Goal: Communication & Community: Answer question/provide support

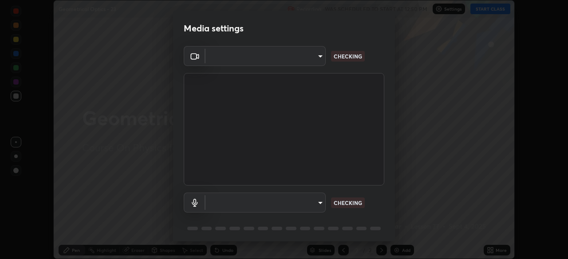
scroll to position [259, 568]
type input "8c17a5d152d90efee16c6d0123f72e1c8e3faabb66c5818a7671abbc9a97bc9a"
click at [317, 198] on body "Erase all Geometrical Optics - 23 Recording WAS SCHEDULED TO START AT 12:50 PM …" at bounding box center [284, 129] width 568 height 259
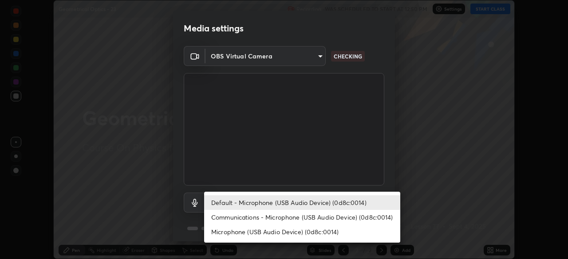
click at [295, 214] on li "Communications - Microphone (USB Audio Device) (0d8c:0014)" at bounding box center [302, 217] width 196 height 15
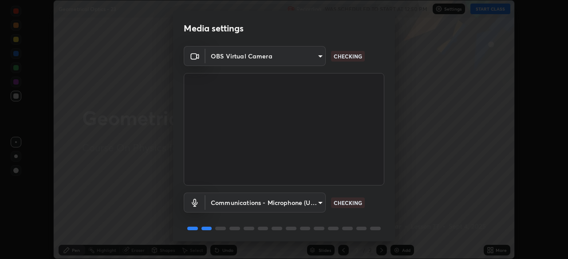
click at [303, 205] on body "Erase all Geometrical Optics - 23 Recording WAS SCHEDULED TO START AT 12:50 PM …" at bounding box center [284, 129] width 568 height 259
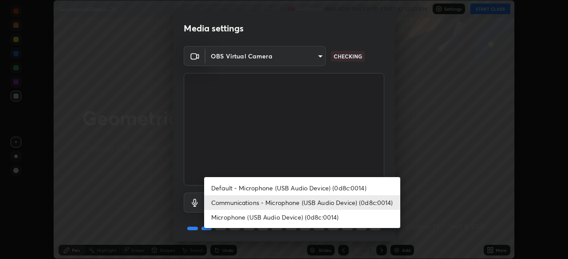
click at [310, 206] on li "Communications - Microphone (USB Audio Device) (0d8c:0014)" at bounding box center [302, 203] width 196 height 15
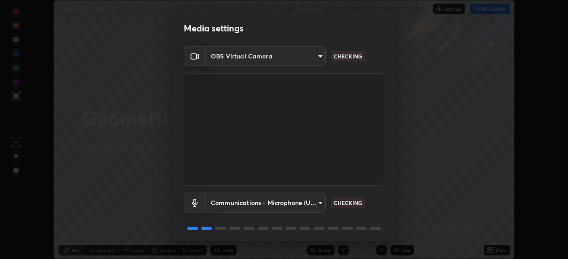
click at [314, 201] on body "Erase all Geometrical Optics - 23 Recording WAS SCHEDULED TO START AT 12:50 PM …" at bounding box center [284, 129] width 568 height 259
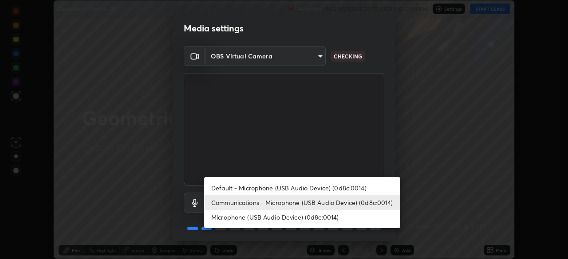
click at [316, 187] on li "Default - Microphone (USB Audio Device) (0d8c:0014)" at bounding box center [302, 188] width 196 height 15
type input "default"
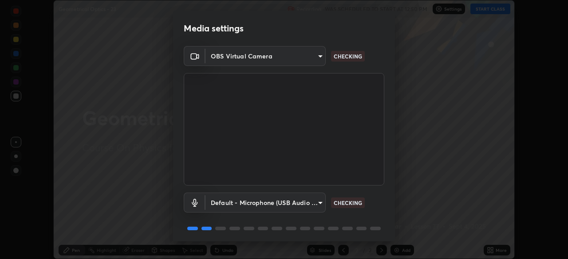
scroll to position [31, 0]
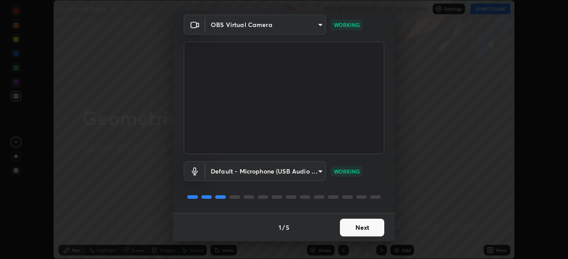
click at [370, 232] on button "Next" at bounding box center [362, 228] width 44 height 18
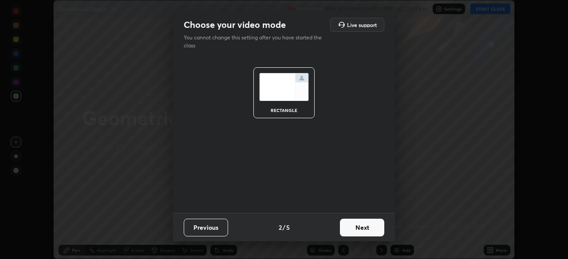
scroll to position [0, 0]
click at [368, 230] on button "Next" at bounding box center [362, 228] width 44 height 18
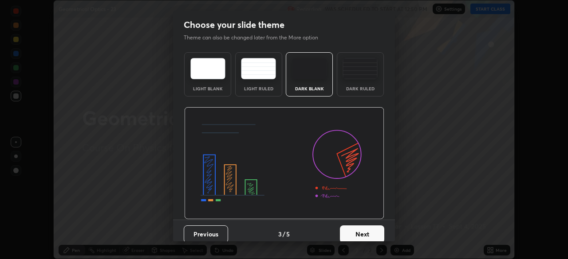
click at [368, 230] on button "Next" at bounding box center [362, 235] width 44 height 18
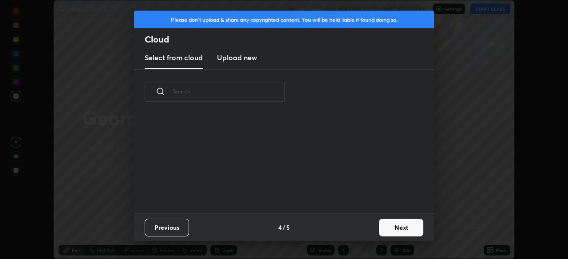
click at [389, 229] on button "Next" at bounding box center [401, 228] width 44 height 18
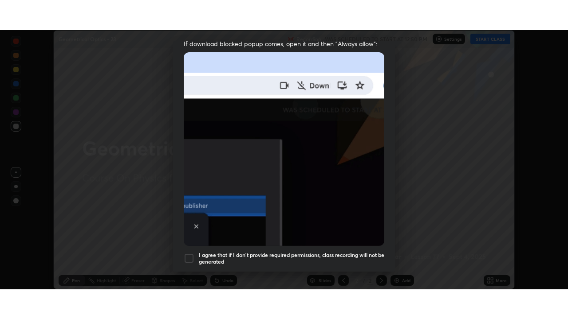
scroll to position [212, 0]
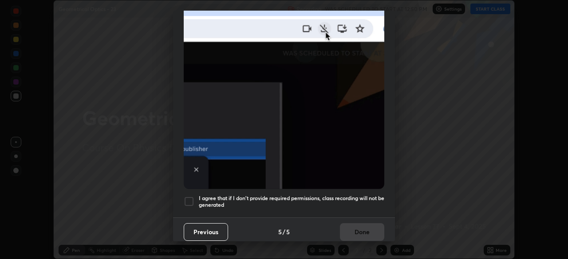
click at [354, 196] on h5 "I agree that if I don't provide required permissions, class recording will not …" at bounding box center [291, 202] width 185 height 14
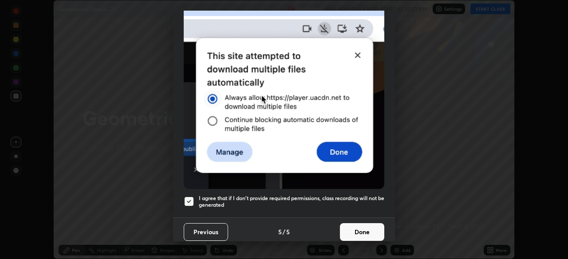
click at [368, 224] on button "Done" at bounding box center [362, 233] width 44 height 18
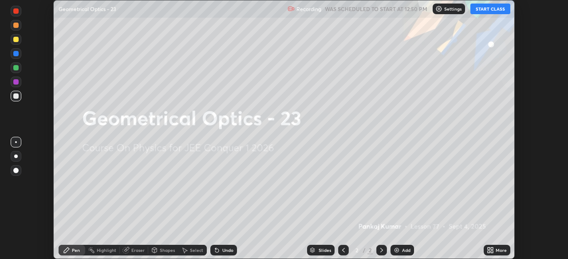
click at [494, 251] on div "More" at bounding box center [496, 250] width 27 height 11
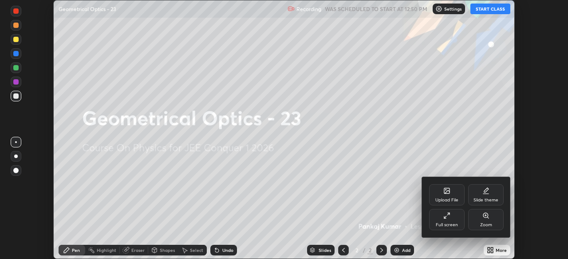
click at [446, 224] on div "Full screen" at bounding box center [447, 225] width 22 height 4
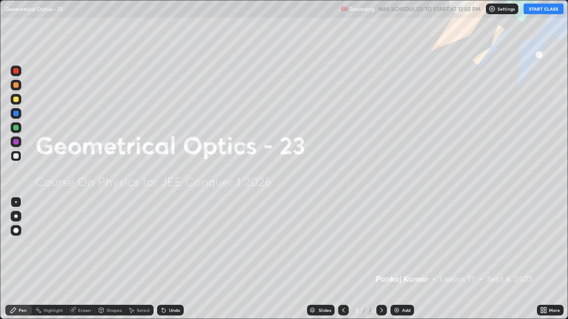
scroll to position [319, 568]
click at [538, 11] on button "START CLASS" at bounding box center [543, 9] width 40 height 11
click at [403, 259] on div "Add" at bounding box center [406, 310] width 8 height 4
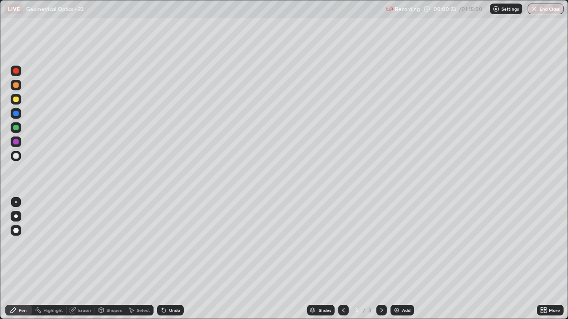
click at [112, 259] on div "Shapes" at bounding box center [110, 310] width 30 height 11
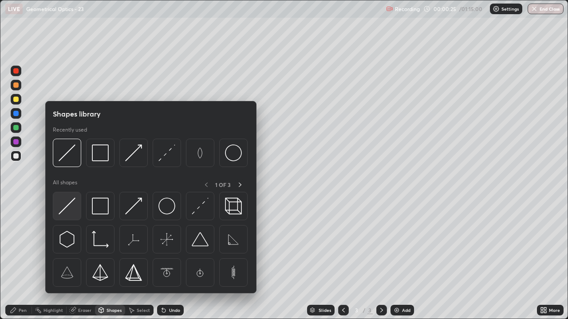
click at [69, 210] on img at bounding box center [67, 206] width 17 height 17
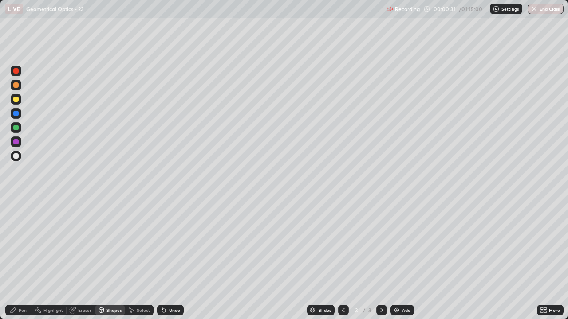
click at [108, 259] on div "Shapes" at bounding box center [110, 310] width 30 height 11
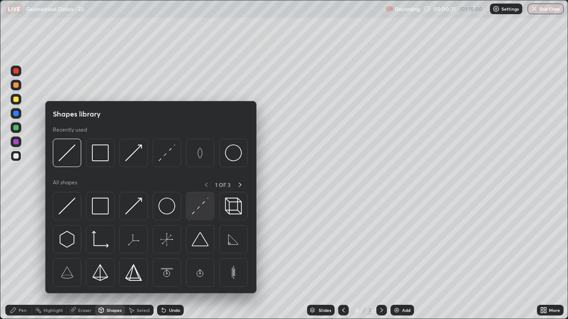
click at [204, 211] on img at bounding box center [200, 206] width 17 height 17
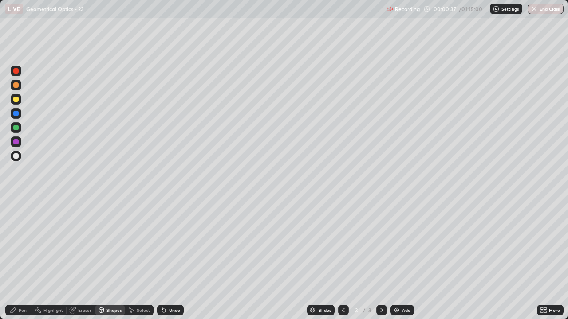
click at [107, 259] on div "Shapes" at bounding box center [113, 310] width 15 height 4
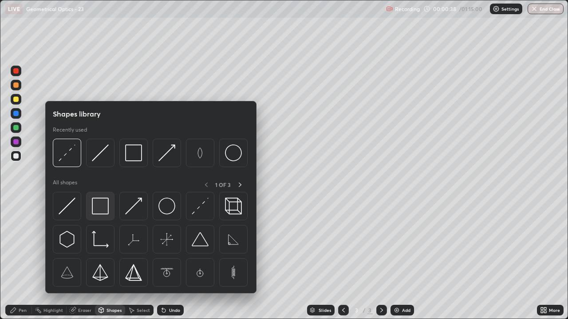
click at [101, 211] on img at bounding box center [100, 206] width 17 height 17
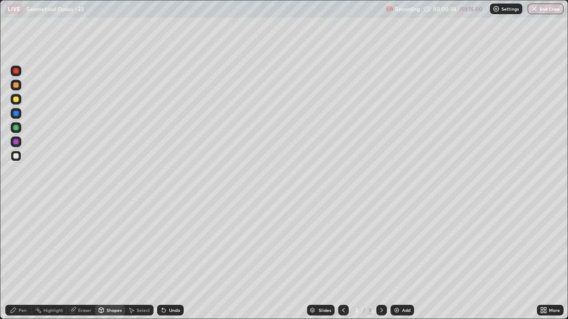
click at [18, 142] on div at bounding box center [15, 141] width 5 height 5
click at [112, 259] on div "Shapes" at bounding box center [113, 310] width 15 height 4
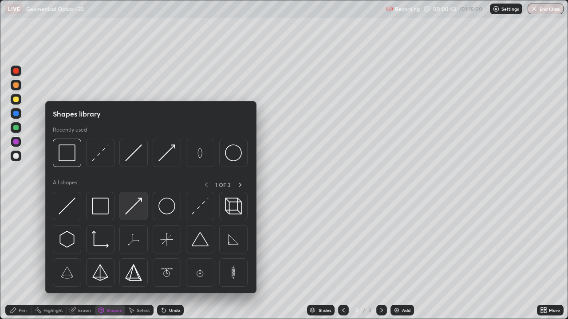
click at [132, 213] on img at bounding box center [133, 206] width 17 height 17
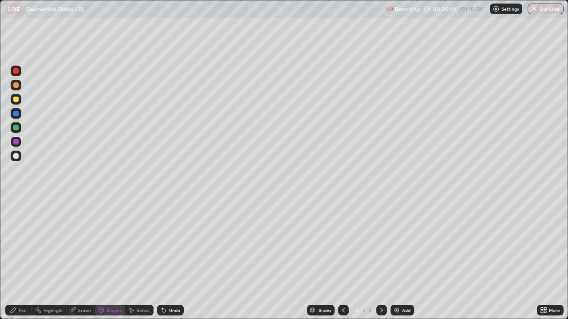
click at [18, 259] on div "Pen" at bounding box center [18, 310] width 27 height 11
click at [110, 259] on div "Shapes" at bounding box center [113, 310] width 15 height 4
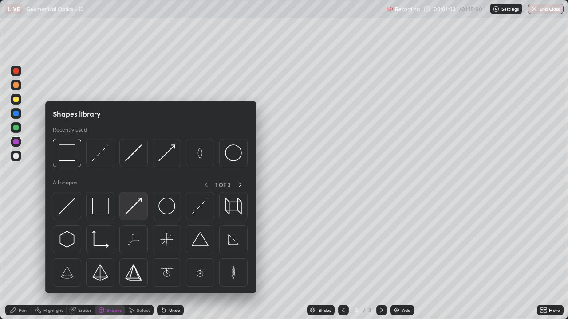
click at [137, 215] on div at bounding box center [133, 206] width 28 height 28
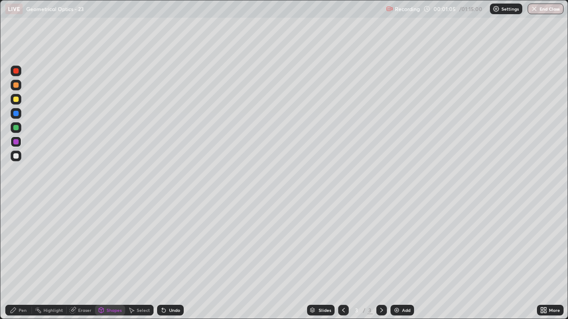
click at [20, 259] on div "Pen" at bounding box center [18, 310] width 27 height 11
click at [107, 259] on div "Shapes" at bounding box center [110, 310] width 30 height 11
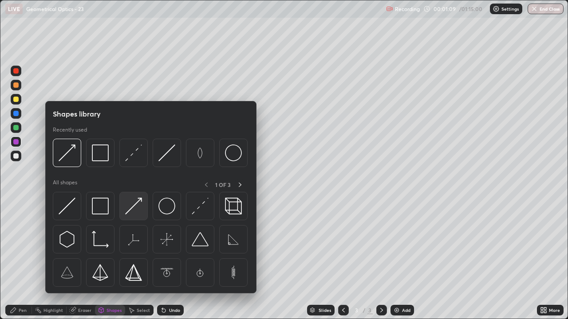
click at [128, 209] on img at bounding box center [133, 206] width 17 height 17
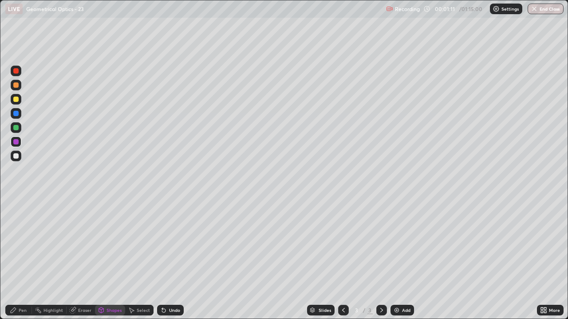
click at [19, 259] on div "Pen" at bounding box center [18, 310] width 27 height 11
click at [400, 259] on div "Add" at bounding box center [402, 310] width 24 height 11
click at [17, 160] on div at bounding box center [16, 156] width 11 height 11
click at [112, 259] on div "Shapes" at bounding box center [110, 310] width 30 height 11
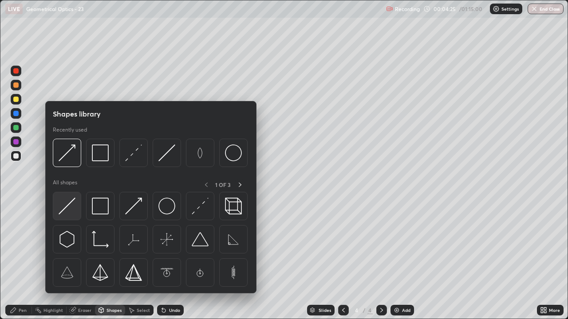
click at [64, 208] on img at bounding box center [67, 206] width 17 height 17
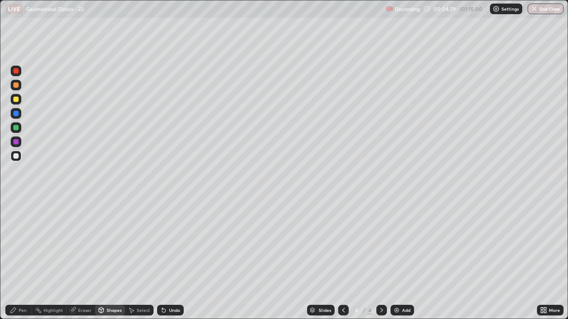
click at [24, 259] on div "Pen" at bounding box center [23, 310] width 8 height 4
click at [19, 259] on div "Pen" at bounding box center [23, 310] width 8 height 4
click at [114, 259] on div "Shapes" at bounding box center [110, 310] width 30 height 11
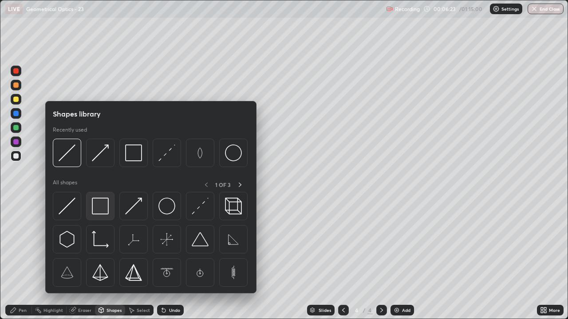
click at [95, 207] on img at bounding box center [100, 206] width 17 height 17
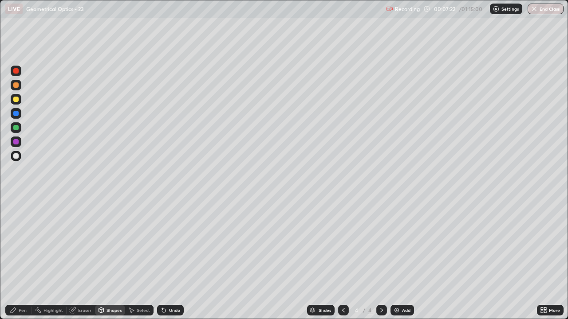
click at [16, 259] on icon at bounding box center [13, 310] width 7 height 7
click at [110, 259] on div "Shapes" at bounding box center [113, 310] width 15 height 4
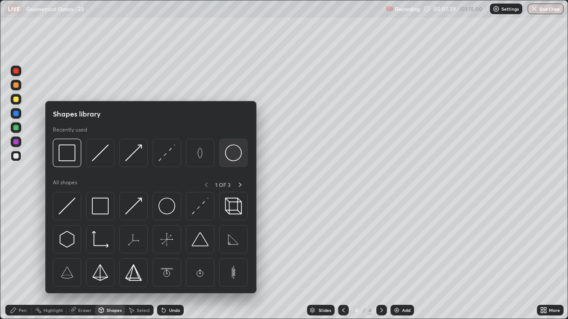
click at [232, 154] on img at bounding box center [233, 153] width 17 height 17
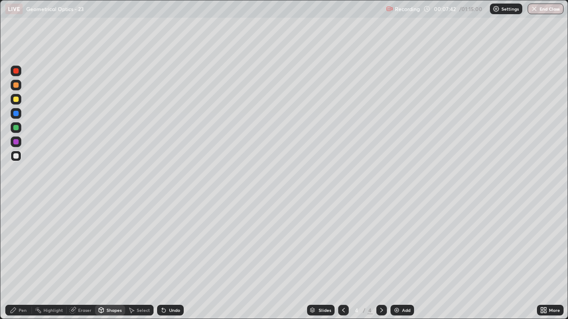
click at [109, 259] on div "Shapes" at bounding box center [110, 310] width 30 height 11
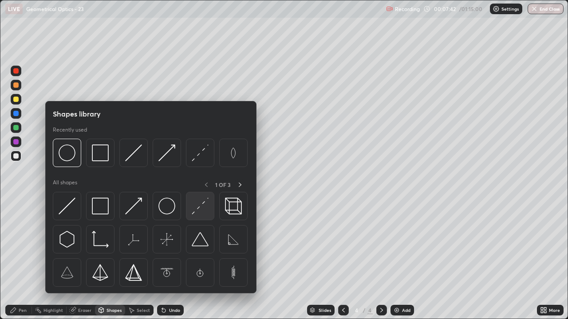
click at [197, 207] on img at bounding box center [200, 206] width 17 height 17
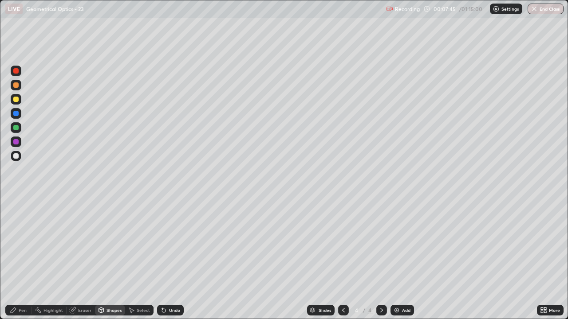
click at [16, 259] on icon at bounding box center [13, 310] width 7 height 7
click at [107, 259] on div "Shapes" at bounding box center [113, 310] width 15 height 4
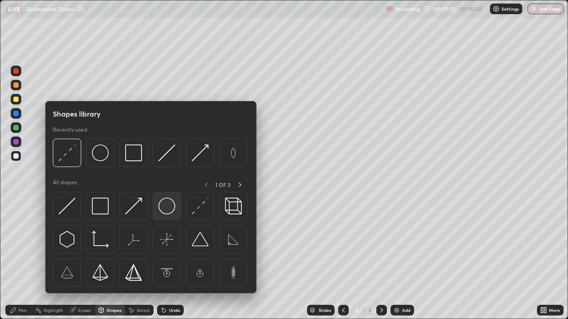
click at [163, 208] on img at bounding box center [166, 206] width 17 height 17
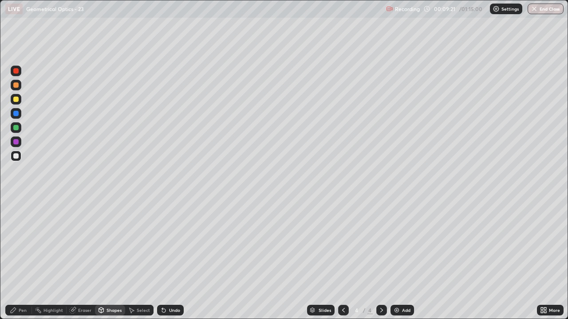
click at [108, 259] on div "Shapes" at bounding box center [113, 310] width 15 height 4
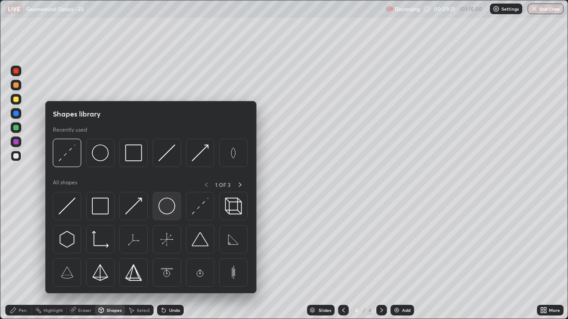
click at [165, 212] on img at bounding box center [166, 206] width 17 height 17
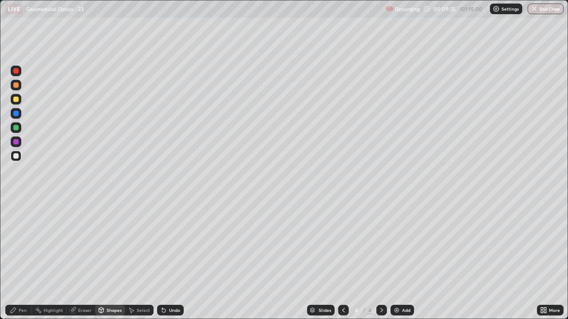
click at [72, 259] on icon at bounding box center [73, 311] width 6 height 6
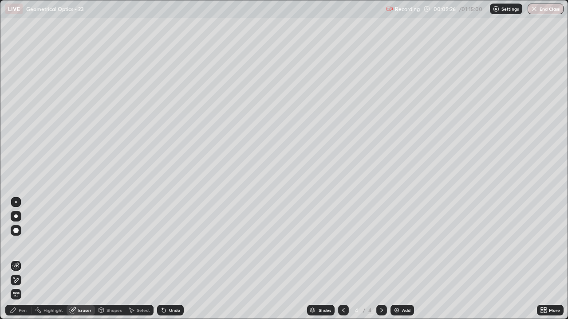
click at [18, 259] on icon at bounding box center [15, 281] width 7 height 8
click at [113, 259] on div "Shapes" at bounding box center [113, 310] width 15 height 4
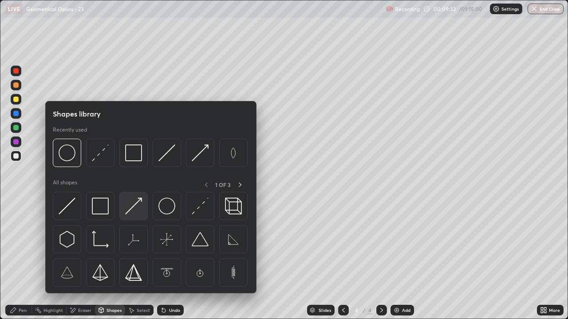
click at [133, 207] on img at bounding box center [133, 206] width 17 height 17
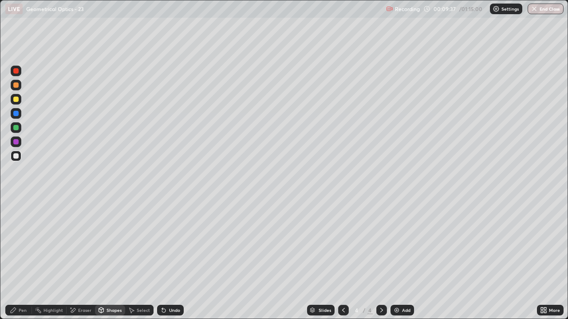
click at [19, 259] on div "Pen" at bounding box center [23, 310] width 8 height 4
click at [113, 259] on div "Shapes" at bounding box center [113, 310] width 15 height 4
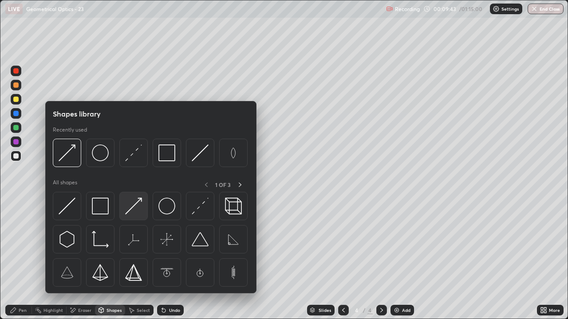
click at [134, 206] on img at bounding box center [133, 206] width 17 height 17
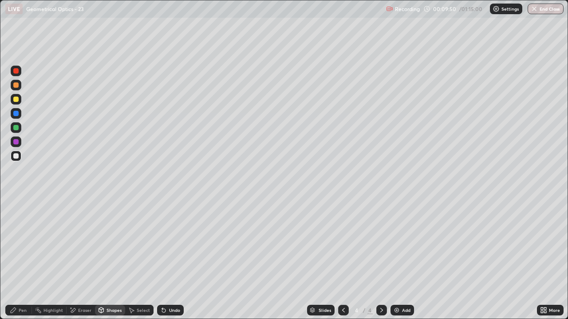
click at [18, 259] on div "Pen" at bounding box center [18, 310] width 27 height 11
click at [108, 259] on div "Shapes" at bounding box center [110, 310] width 30 height 11
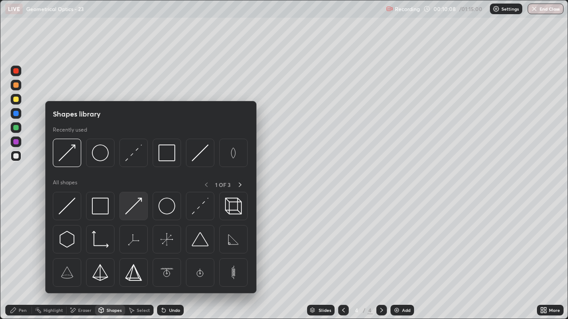
click at [132, 209] on img at bounding box center [133, 206] width 17 height 17
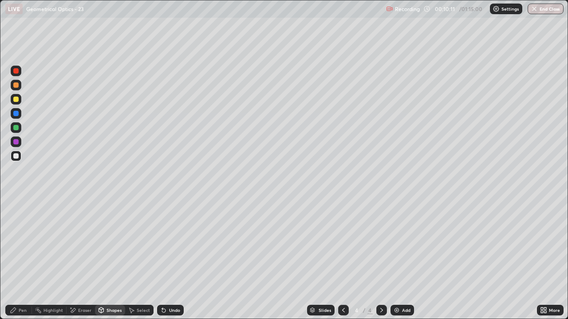
click at [84, 259] on div "Eraser" at bounding box center [81, 310] width 28 height 11
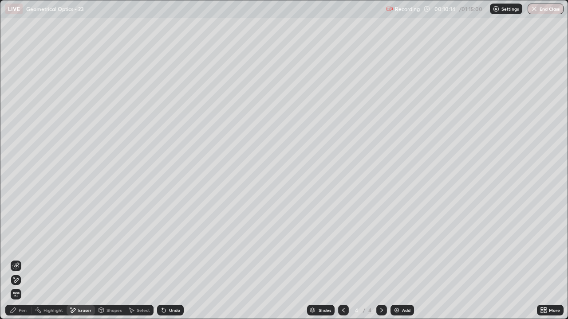
click at [110, 259] on div "Shapes" at bounding box center [113, 310] width 15 height 4
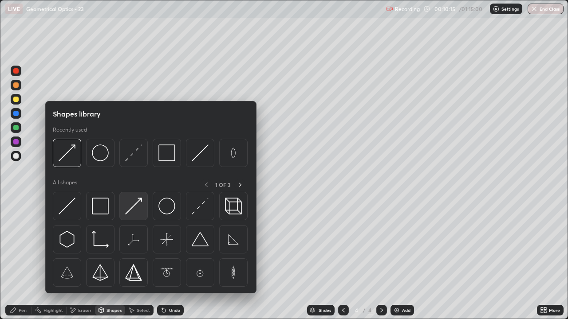
click at [127, 207] on img at bounding box center [133, 206] width 17 height 17
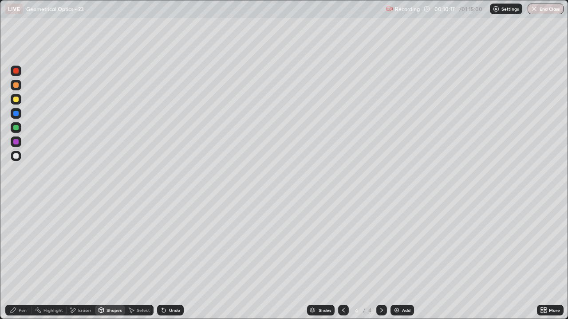
click at [19, 259] on div "Pen" at bounding box center [18, 310] width 27 height 11
click at [79, 259] on div "Eraser" at bounding box center [84, 310] width 13 height 4
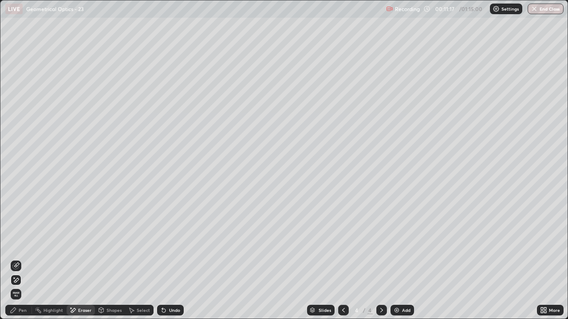
click at [17, 259] on icon at bounding box center [13, 310] width 7 height 7
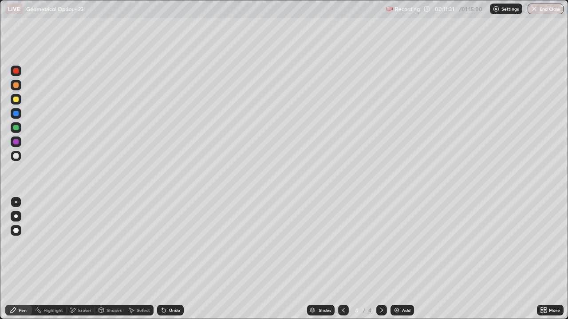
click at [171, 259] on div "Undo" at bounding box center [174, 310] width 11 height 4
click at [172, 259] on div "Undo" at bounding box center [174, 310] width 11 height 4
click at [174, 259] on div "Undo" at bounding box center [174, 310] width 11 height 4
click at [17, 259] on div "Pen" at bounding box center [18, 310] width 27 height 11
click at [17, 157] on div at bounding box center [15, 155] width 5 height 5
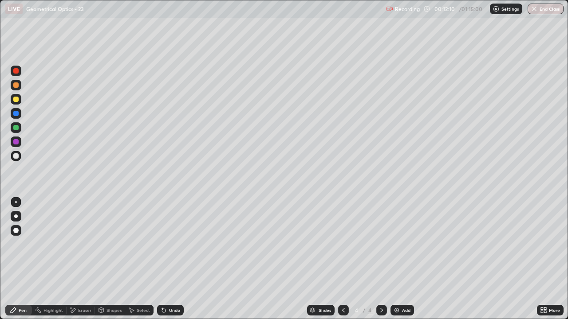
click at [15, 101] on div at bounding box center [15, 99] width 5 height 5
click at [16, 141] on div at bounding box center [15, 141] width 5 height 5
click at [16, 157] on div at bounding box center [15, 155] width 5 height 5
click at [17, 99] on div at bounding box center [15, 99] width 5 height 5
click at [403, 259] on div "Add" at bounding box center [406, 310] width 8 height 4
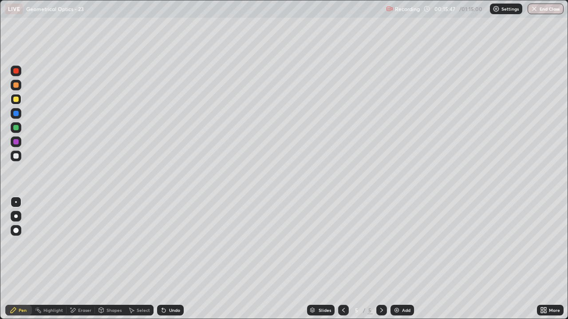
click at [15, 156] on div at bounding box center [15, 155] width 5 height 5
click at [20, 259] on div "Pen" at bounding box center [23, 310] width 8 height 4
click at [16, 156] on div at bounding box center [15, 155] width 5 height 5
click at [17, 259] on div "Pen" at bounding box center [18, 310] width 27 height 11
click at [16, 158] on div at bounding box center [15, 155] width 5 height 5
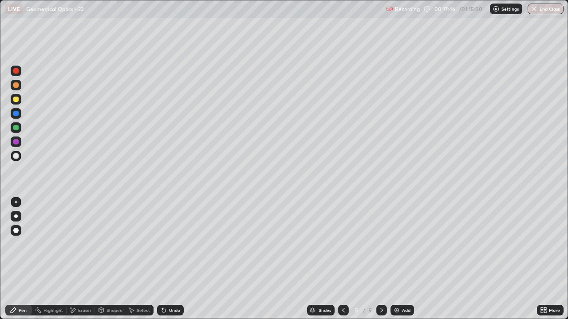
click at [17, 143] on div at bounding box center [15, 141] width 5 height 5
click at [110, 259] on div "Shapes" at bounding box center [110, 310] width 30 height 11
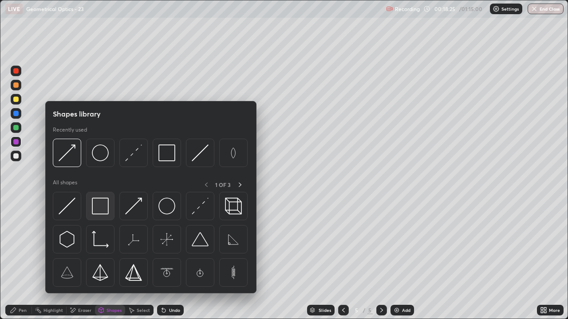
click at [101, 207] on img at bounding box center [100, 206] width 17 height 17
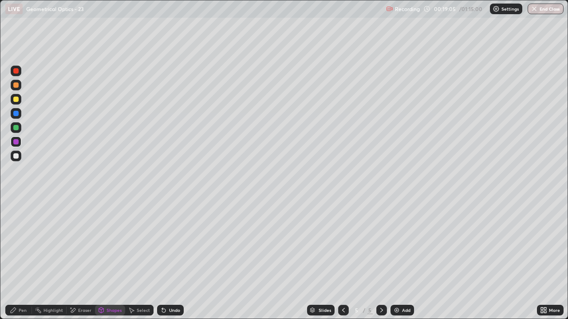
click at [107, 259] on div "Shapes" at bounding box center [113, 310] width 15 height 4
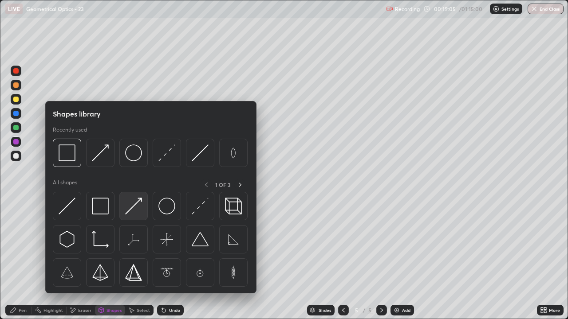
click at [129, 206] on img at bounding box center [133, 206] width 17 height 17
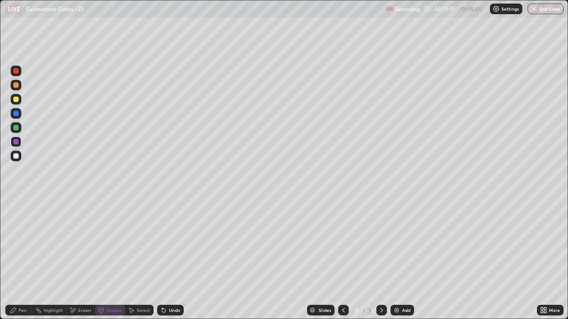
click at [20, 259] on div "Pen" at bounding box center [18, 310] width 27 height 11
click at [15, 157] on div at bounding box center [15, 155] width 5 height 5
click at [107, 259] on div "Shapes" at bounding box center [113, 310] width 15 height 4
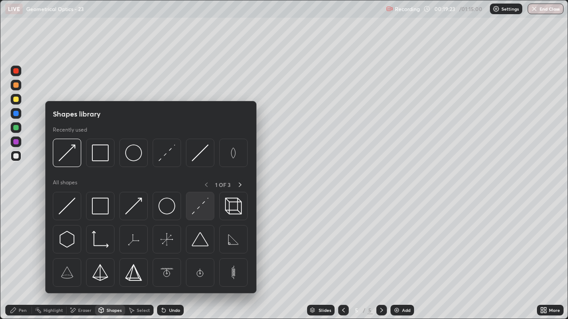
click at [204, 210] on img at bounding box center [200, 206] width 17 height 17
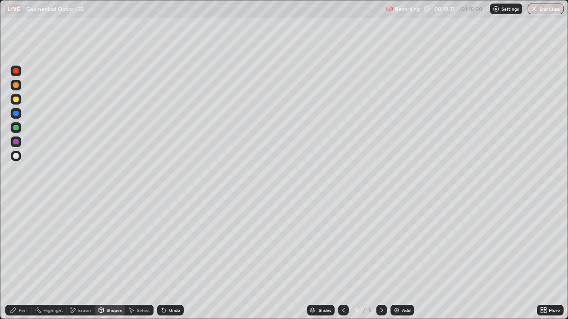
click at [16, 259] on icon at bounding box center [13, 310] width 7 height 7
click at [396, 259] on img at bounding box center [396, 310] width 7 height 7
click at [106, 259] on div "Shapes" at bounding box center [110, 310] width 30 height 11
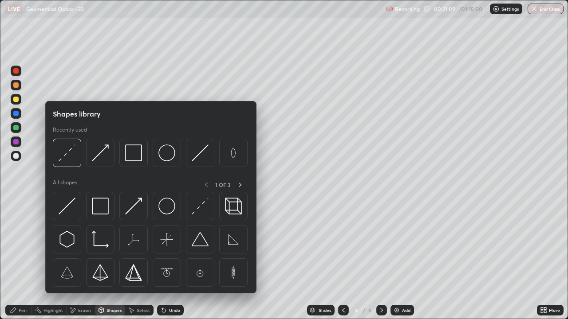
click at [343, 259] on icon at bounding box center [343, 310] width 7 height 7
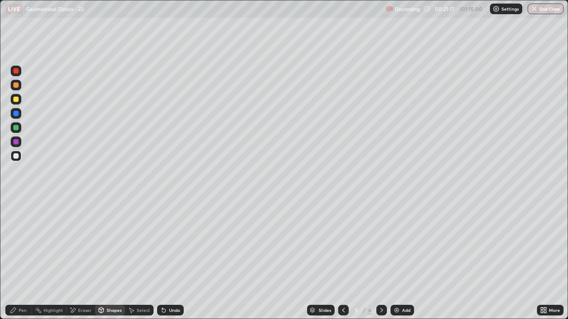
click at [18, 259] on div "Pen" at bounding box center [18, 310] width 27 height 11
click at [20, 157] on div at bounding box center [16, 156] width 11 height 11
click at [412, 259] on div "Add" at bounding box center [402, 310] width 24 height 11
click at [110, 259] on div "Shapes" at bounding box center [113, 310] width 15 height 4
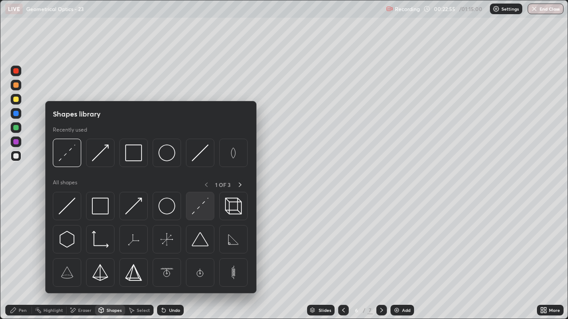
click at [195, 206] on img at bounding box center [200, 206] width 17 height 17
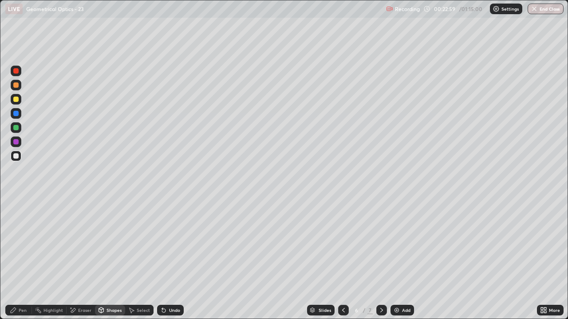
click at [74, 259] on icon at bounding box center [72, 311] width 7 height 8
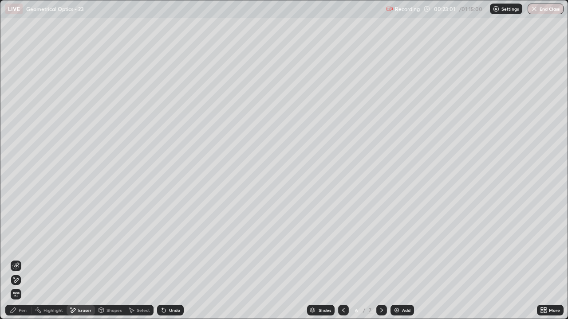
click at [103, 259] on div "Shapes" at bounding box center [110, 310] width 30 height 11
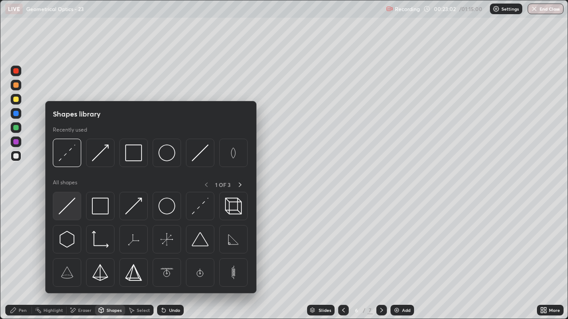
click at [66, 208] on img at bounding box center [67, 206] width 17 height 17
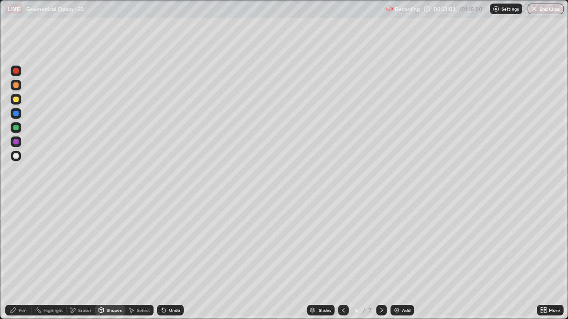
click at [16, 100] on div at bounding box center [15, 99] width 5 height 5
click at [166, 259] on div "Undo" at bounding box center [170, 310] width 27 height 11
click at [107, 259] on div "Shapes" at bounding box center [110, 310] width 30 height 11
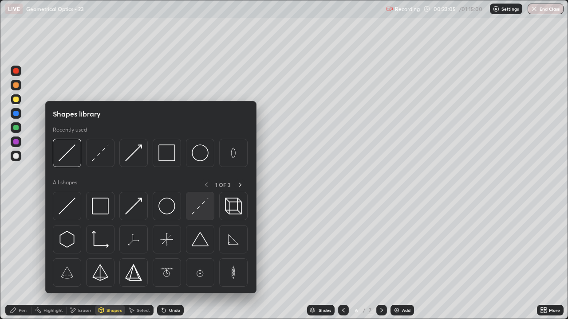
click at [200, 207] on img at bounding box center [200, 206] width 17 height 17
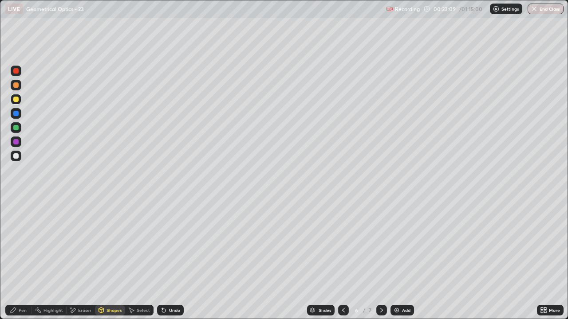
click at [110, 259] on div "Shapes" at bounding box center [110, 310] width 30 height 11
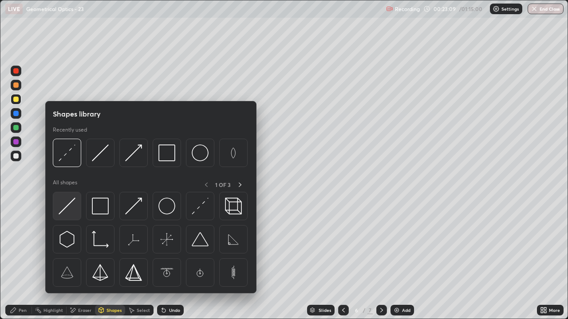
click at [73, 205] on img at bounding box center [67, 206] width 17 height 17
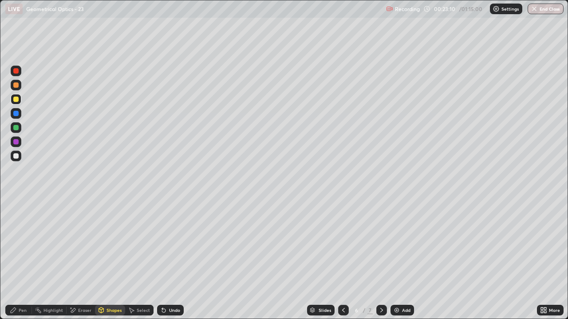
click at [20, 141] on div at bounding box center [16, 142] width 11 height 11
click at [171, 259] on div "Undo" at bounding box center [170, 310] width 27 height 11
click at [169, 259] on div "Undo" at bounding box center [174, 310] width 11 height 4
click at [108, 259] on div "Shapes" at bounding box center [113, 310] width 15 height 4
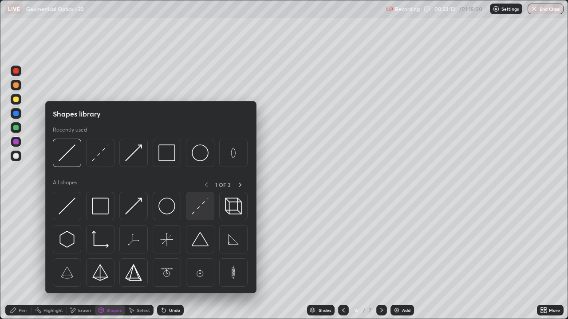
click at [200, 209] on img at bounding box center [200, 206] width 17 height 17
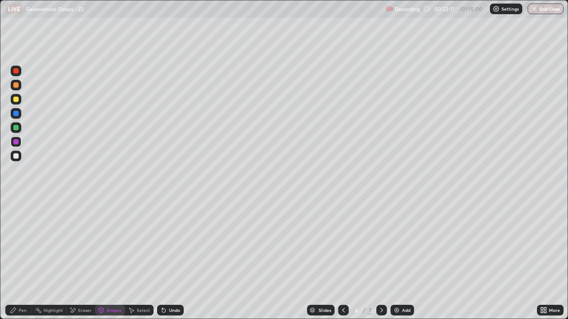
click at [16, 259] on div "Pen" at bounding box center [18, 310] width 27 height 11
click at [110, 259] on div "Shapes" at bounding box center [110, 310] width 30 height 11
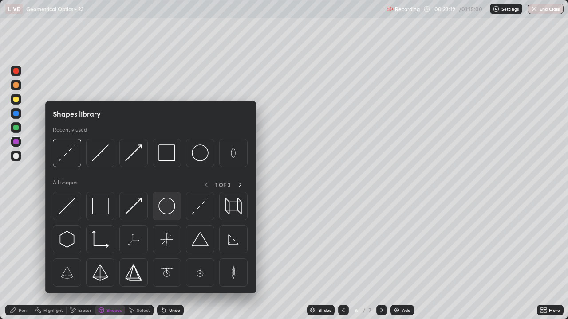
click at [166, 206] on img at bounding box center [166, 206] width 17 height 17
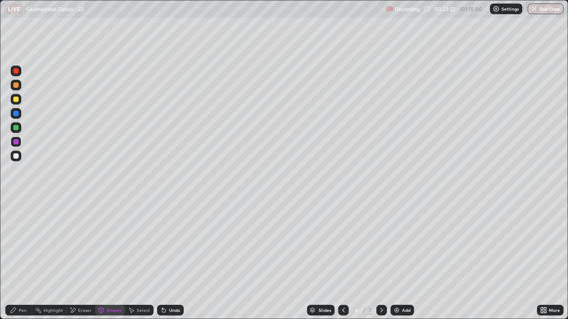
click at [12, 259] on div "Pen" at bounding box center [18, 310] width 27 height 11
click at [17, 159] on div at bounding box center [16, 156] width 11 height 11
click at [396, 259] on img at bounding box center [396, 310] width 7 height 7
click at [19, 259] on div "Pen" at bounding box center [23, 310] width 8 height 4
click at [17, 154] on div at bounding box center [15, 155] width 5 height 5
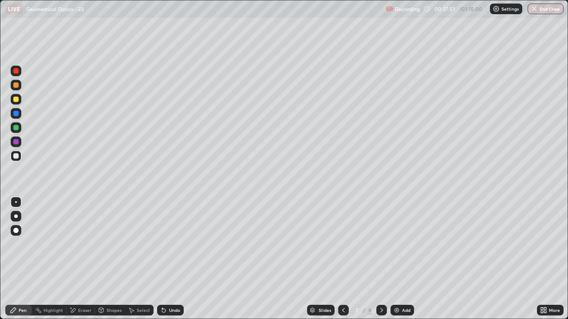
click at [109, 259] on div "Shapes" at bounding box center [110, 310] width 30 height 11
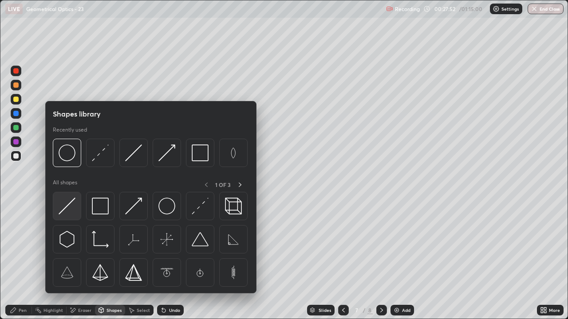
click at [66, 210] on img at bounding box center [67, 206] width 17 height 17
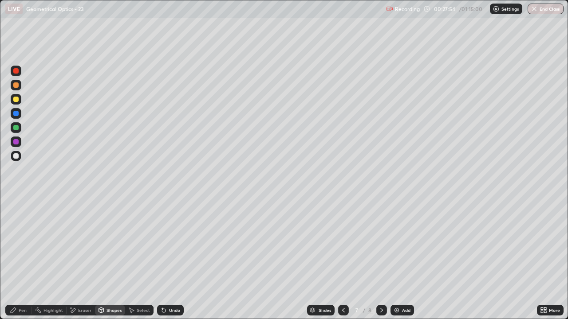
click at [20, 259] on div "Pen" at bounding box center [23, 310] width 8 height 4
click at [112, 259] on div "Shapes" at bounding box center [110, 310] width 30 height 11
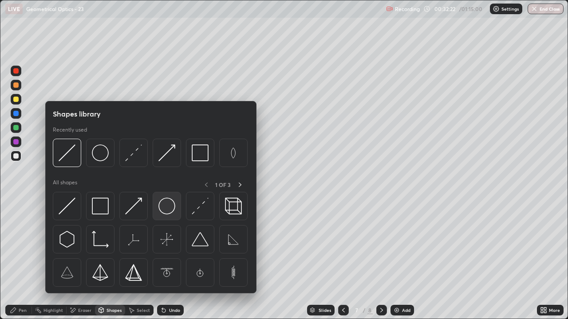
click at [169, 204] on img at bounding box center [166, 206] width 17 height 17
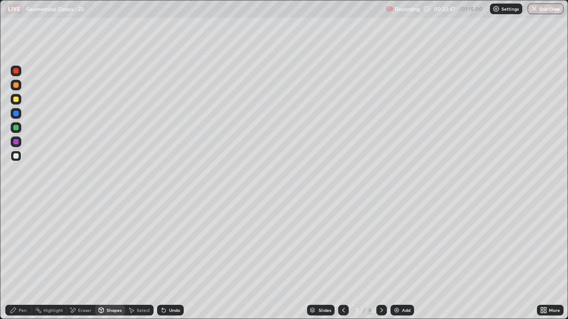
click at [109, 259] on div "Shapes" at bounding box center [113, 310] width 15 height 4
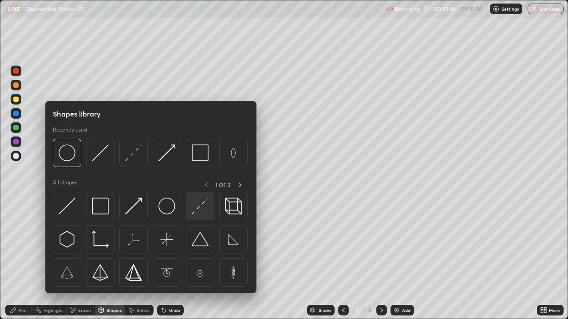
click at [196, 205] on img at bounding box center [200, 206] width 17 height 17
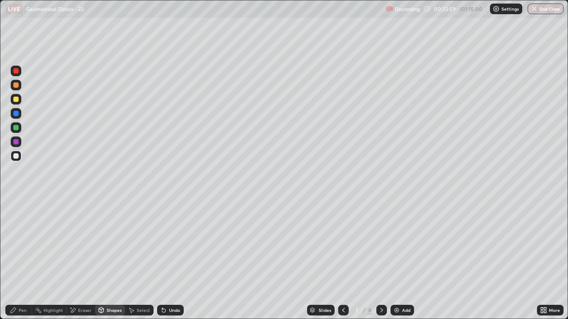
click at [18, 100] on div at bounding box center [15, 99] width 5 height 5
click at [173, 259] on div "Undo" at bounding box center [170, 310] width 27 height 11
click at [16, 259] on icon at bounding box center [13, 310] width 7 height 7
click at [112, 259] on div "Shapes" at bounding box center [113, 310] width 15 height 4
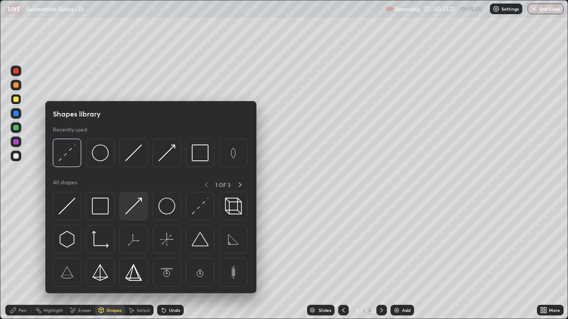
click at [132, 213] on img at bounding box center [133, 206] width 17 height 17
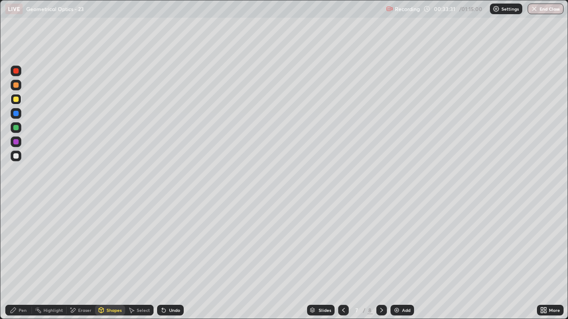
click at [15, 259] on icon at bounding box center [13, 310] width 7 height 7
click at [108, 259] on div "Shapes" at bounding box center [110, 310] width 30 height 11
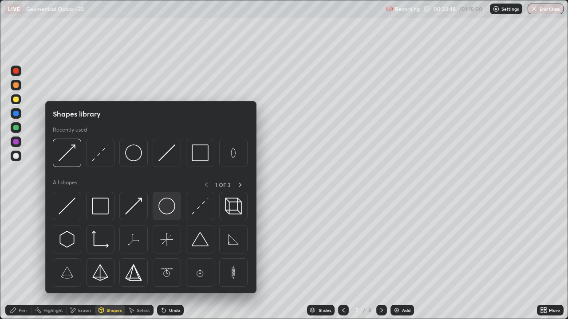
click at [165, 208] on img at bounding box center [166, 206] width 17 height 17
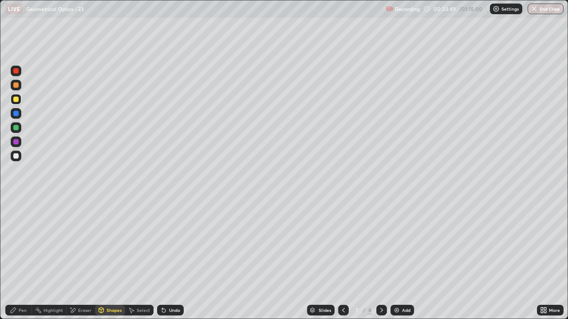
click at [107, 259] on div "Shapes" at bounding box center [110, 310] width 30 height 11
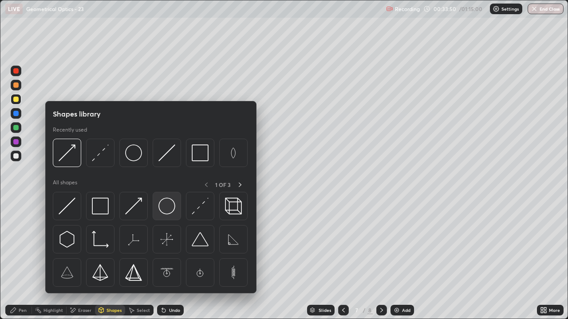
click at [169, 209] on img at bounding box center [166, 206] width 17 height 17
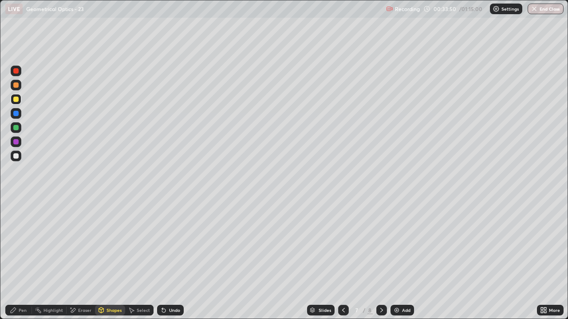
click at [16, 157] on div at bounding box center [15, 155] width 5 height 5
click at [107, 259] on div "Shapes" at bounding box center [113, 310] width 15 height 4
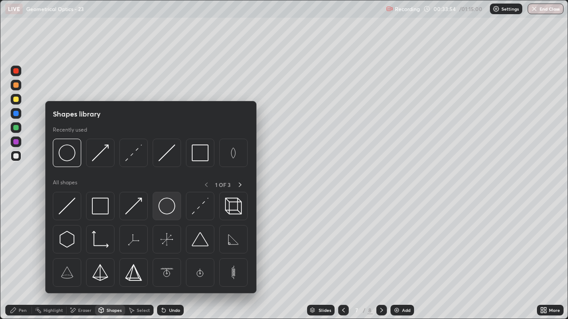
click at [165, 208] on img at bounding box center [166, 206] width 17 height 17
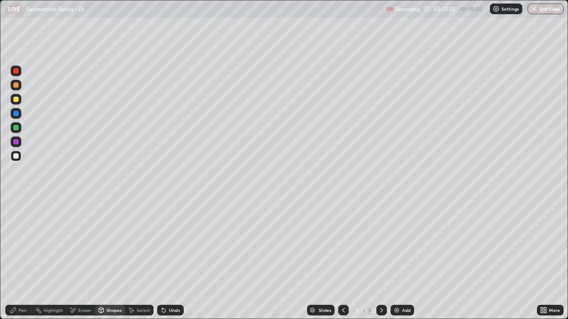
click at [17, 141] on div at bounding box center [15, 141] width 5 height 5
click at [12, 259] on icon at bounding box center [13, 310] width 5 height 5
click at [107, 259] on div "Shapes" at bounding box center [113, 310] width 15 height 4
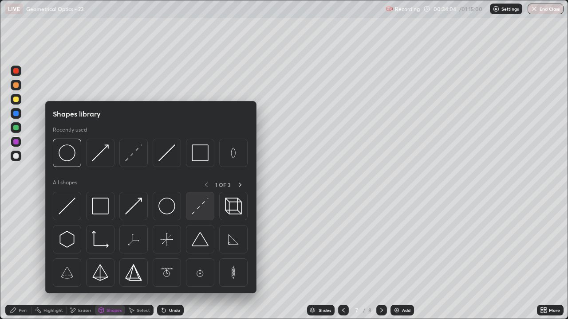
click at [196, 210] on img at bounding box center [200, 206] width 17 height 17
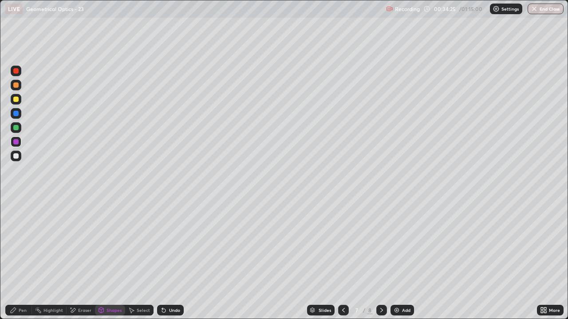
click at [110, 259] on div "Shapes" at bounding box center [110, 310] width 30 height 11
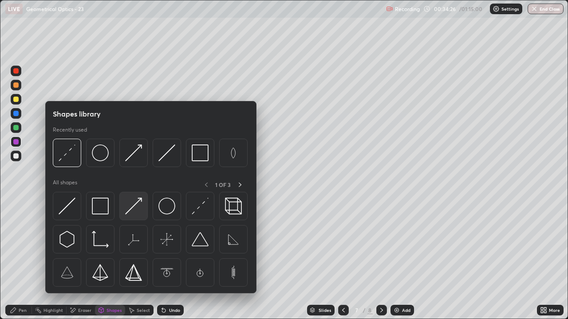
click at [133, 208] on img at bounding box center [133, 206] width 17 height 17
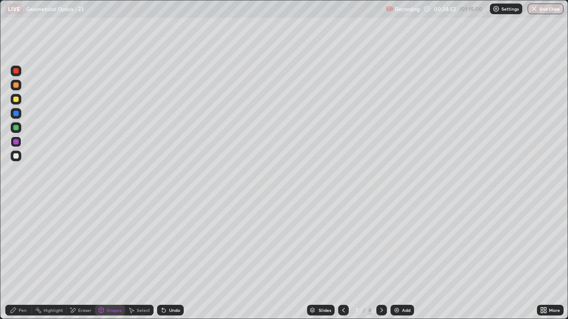
click at [402, 259] on div "Add" at bounding box center [406, 310] width 8 height 4
click at [111, 259] on div "Shapes" at bounding box center [113, 310] width 15 height 4
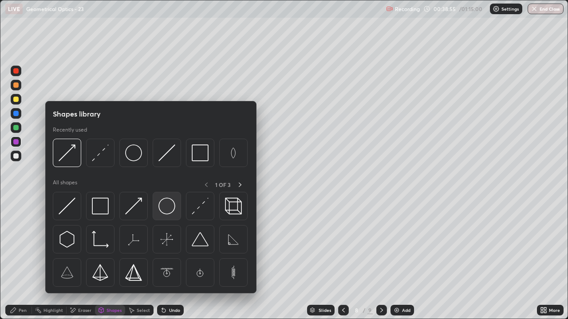
click at [169, 207] on img at bounding box center [166, 206] width 17 height 17
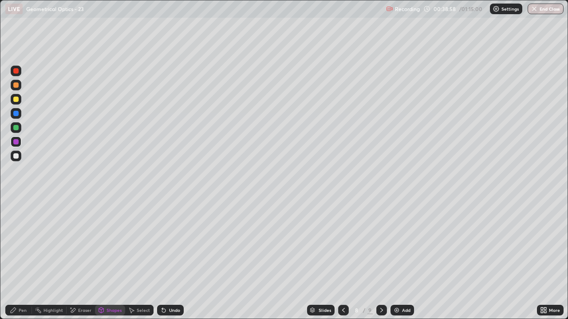
click at [111, 259] on div "Shapes" at bounding box center [110, 310] width 30 height 11
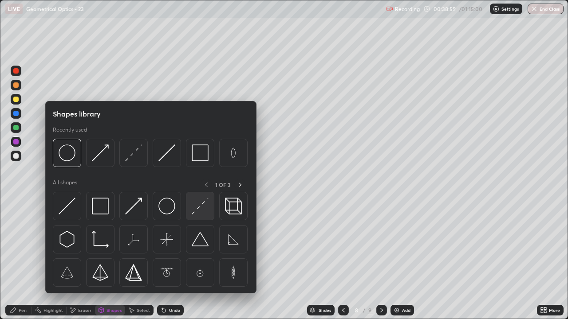
click at [198, 200] on img at bounding box center [200, 206] width 17 height 17
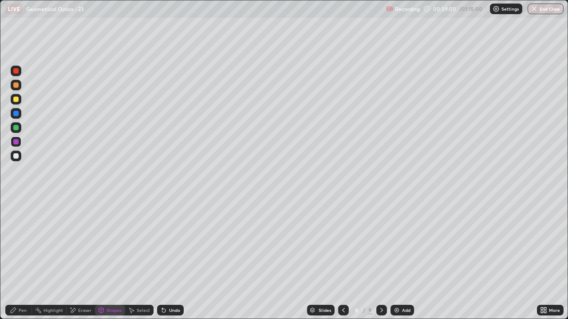
click at [105, 259] on div "Shapes" at bounding box center [110, 310] width 30 height 11
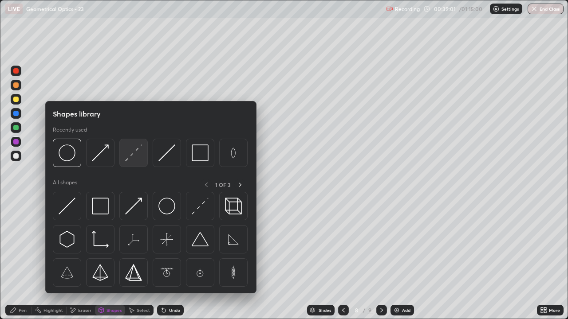
click at [136, 152] on img at bounding box center [133, 153] width 17 height 17
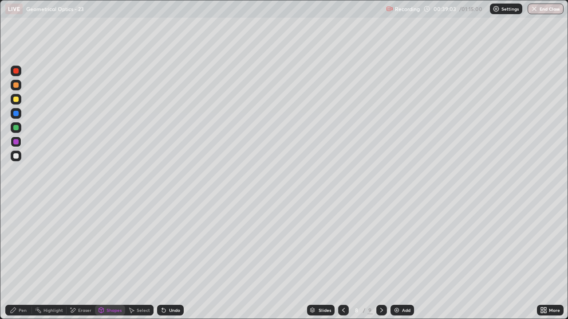
click at [16, 98] on div at bounding box center [15, 99] width 5 height 5
click at [110, 259] on div "Shapes" at bounding box center [110, 310] width 30 height 11
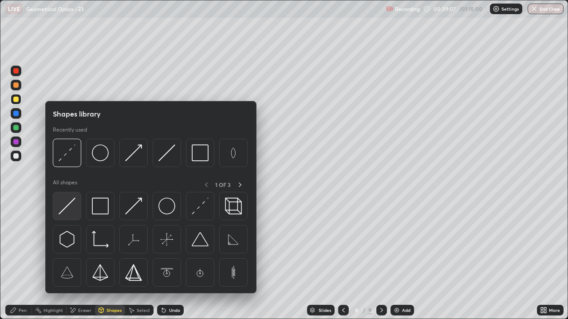
click at [67, 206] on img at bounding box center [67, 206] width 17 height 17
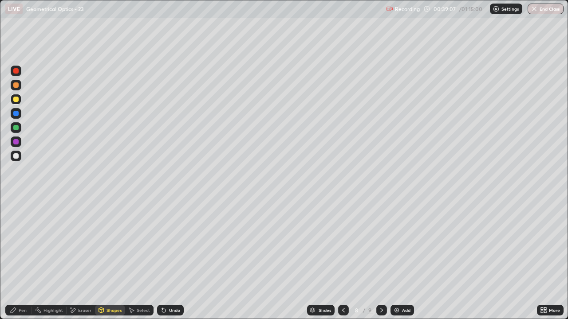
click at [16, 142] on div at bounding box center [15, 141] width 5 height 5
click at [16, 127] on div at bounding box center [15, 127] width 5 height 5
click at [8, 259] on div "Pen" at bounding box center [18, 310] width 27 height 11
click at [101, 259] on icon at bounding box center [101, 311] width 0 height 3
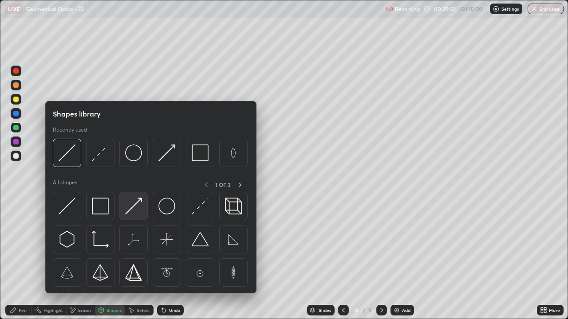
click at [132, 208] on img at bounding box center [133, 206] width 17 height 17
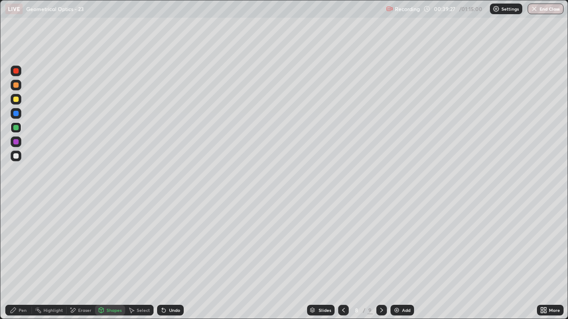
click at [106, 259] on div "Shapes" at bounding box center [113, 310] width 15 height 4
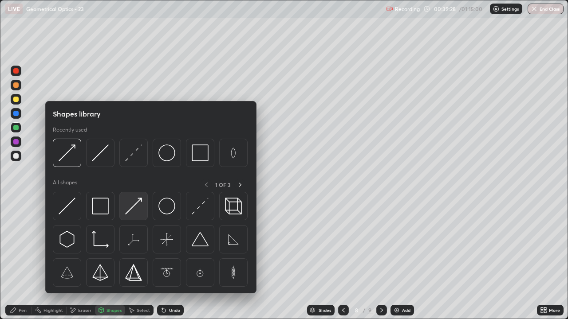
click at [133, 205] on img at bounding box center [133, 206] width 17 height 17
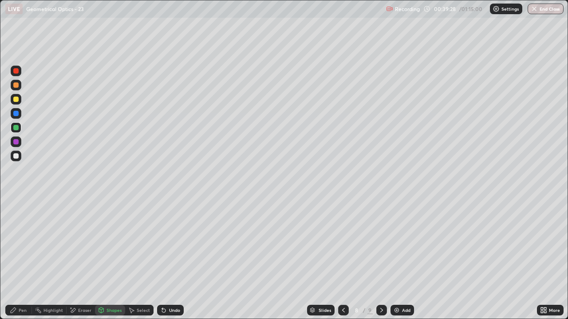
click at [16, 126] on div at bounding box center [15, 127] width 5 height 5
click at [16, 259] on icon at bounding box center [13, 310] width 5 height 5
click at [20, 259] on div "Pen" at bounding box center [23, 310] width 8 height 4
click at [110, 259] on div "Shapes" at bounding box center [110, 310] width 30 height 11
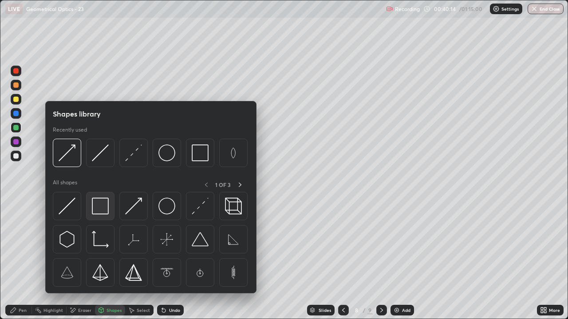
click at [98, 208] on img at bounding box center [100, 206] width 17 height 17
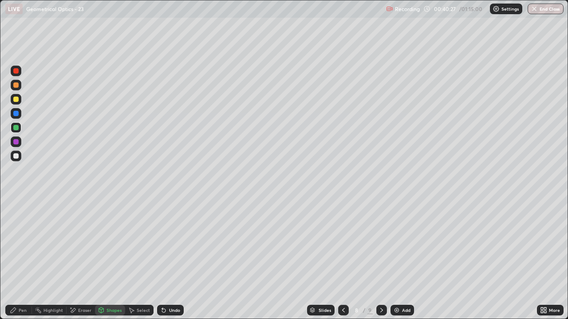
click at [75, 259] on icon at bounding box center [72, 311] width 7 height 8
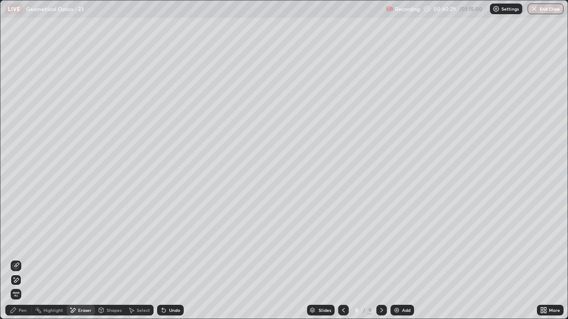
click at [14, 259] on div "Pen" at bounding box center [18, 310] width 27 height 11
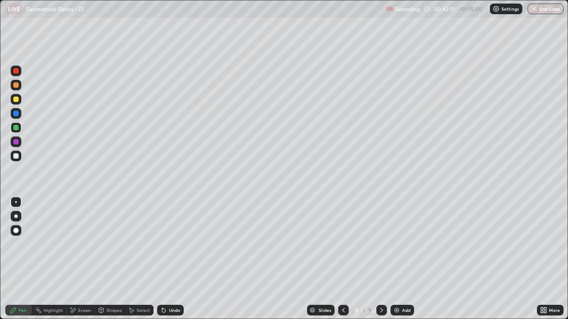
click at [13, 259] on icon at bounding box center [13, 310] width 7 height 7
click at [403, 259] on div "Add" at bounding box center [406, 310] width 8 height 4
click at [107, 259] on div "Shapes" at bounding box center [110, 310] width 30 height 11
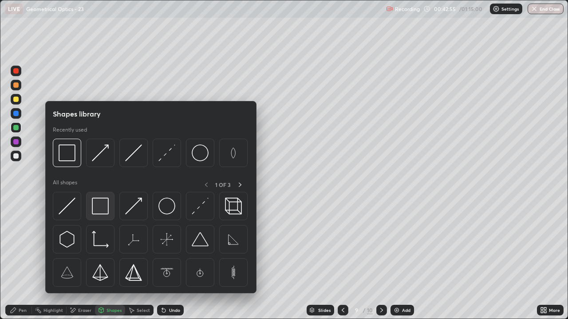
click at [102, 208] on img at bounding box center [100, 206] width 17 height 17
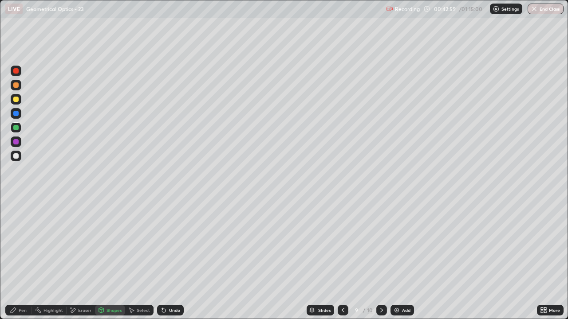
click at [114, 259] on div "Shapes" at bounding box center [110, 310] width 30 height 11
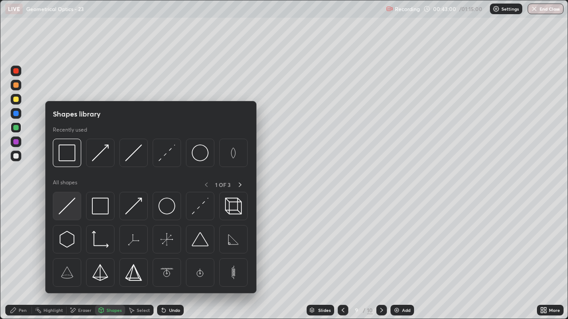
click at [66, 203] on img at bounding box center [67, 206] width 17 height 17
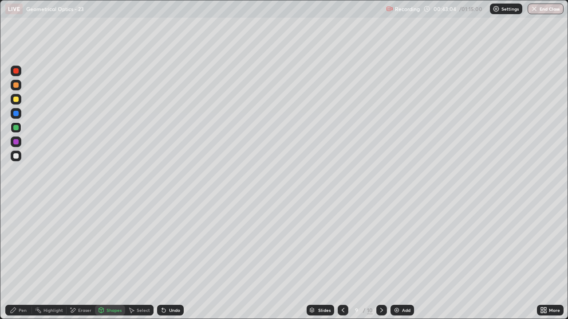
click at [21, 259] on div "Pen" at bounding box center [18, 310] width 27 height 11
click at [18, 154] on div at bounding box center [15, 155] width 5 height 5
click at [107, 259] on div "Shapes" at bounding box center [113, 310] width 15 height 4
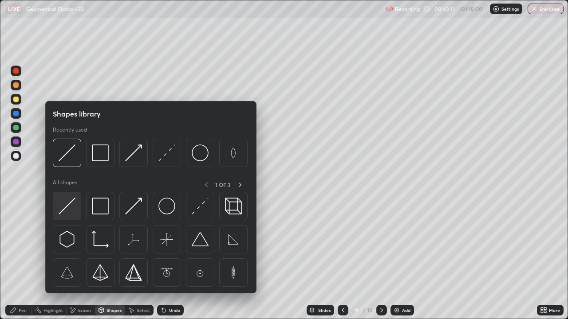
click at [66, 206] on img at bounding box center [67, 206] width 17 height 17
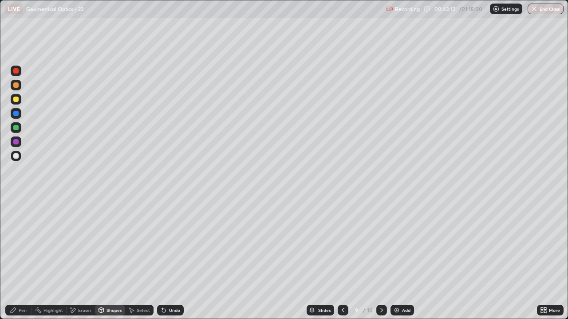
click at [110, 259] on div "Shapes" at bounding box center [113, 310] width 15 height 4
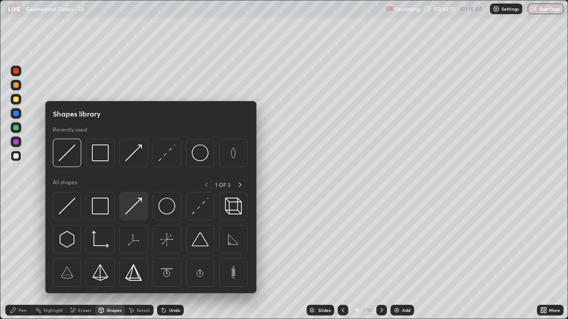
click at [131, 211] on img at bounding box center [133, 206] width 17 height 17
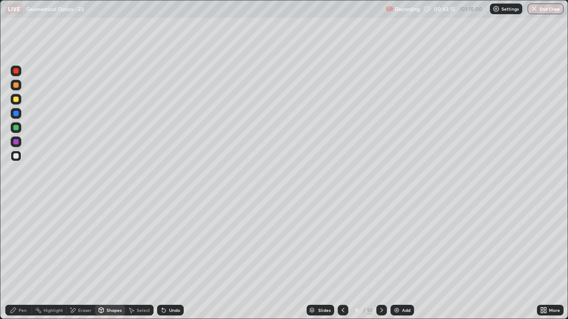
click at [18, 259] on div "Pen" at bounding box center [18, 310] width 27 height 11
click at [169, 259] on div "Undo" at bounding box center [174, 310] width 11 height 4
click at [113, 259] on div "Shapes" at bounding box center [110, 310] width 30 height 11
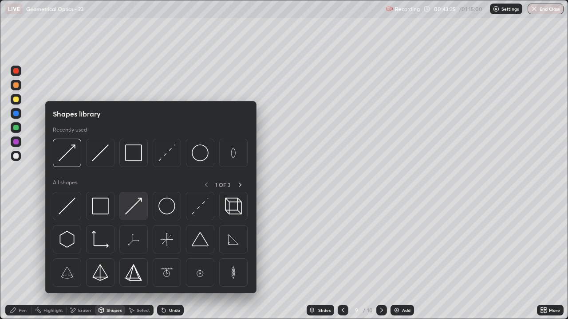
click at [132, 208] on img at bounding box center [133, 206] width 17 height 17
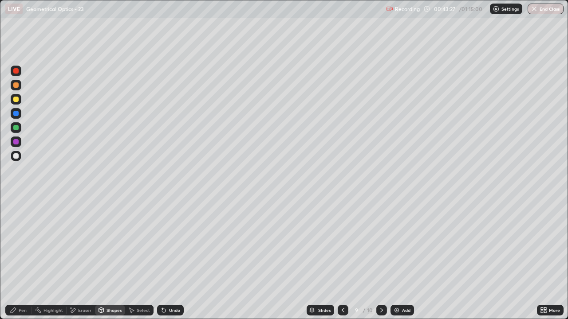
click at [16, 259] on div "Pen" at bounding box center [18, 310] width 27 height 11
click at [106, 259] on div "Shapes" at bounding box center [113, 310] width 15 height 4
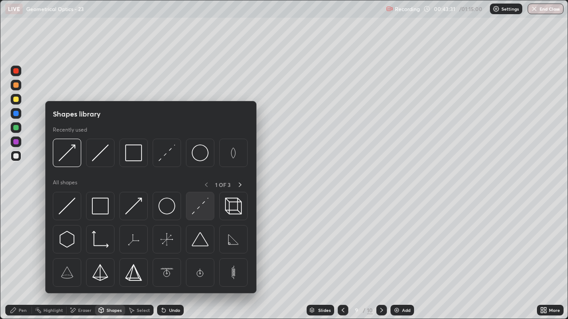
click at [197, 206] on img at bounding box center [200, 206] width 17 height 17
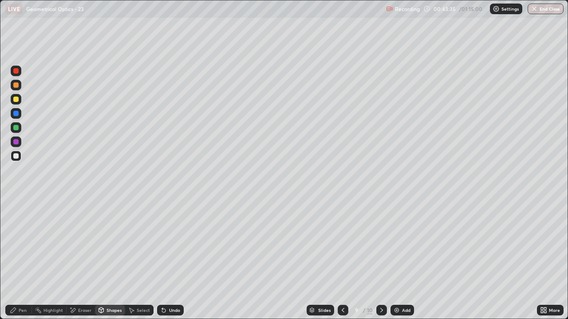
click at [16, 98] on div at bounding box center [15, 99] width 5 height 5
click at [110, 259] on div "Shapes" at bounding box center [110, 310] width 30 height 11
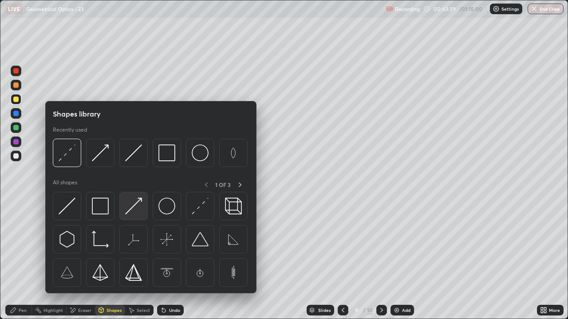
click at [133, 208] on img at bounding box center [133, 206] width 17 height 17
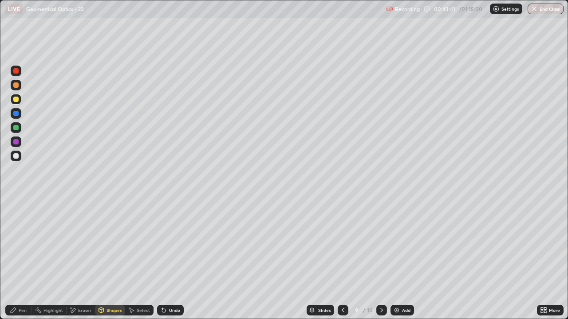
click at [13, 259] on icon at bounding box center [13, 310] width 5 height 5
click at [108, 259] on div "Shapes" at bounding box center [113, 310] width 15 height 4
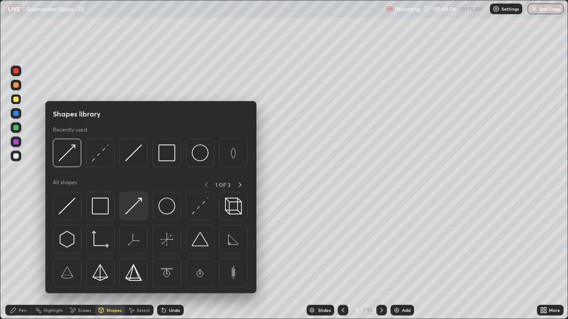
click at [132, 208] on img at bounding box center [133, 206] width 17 height 17
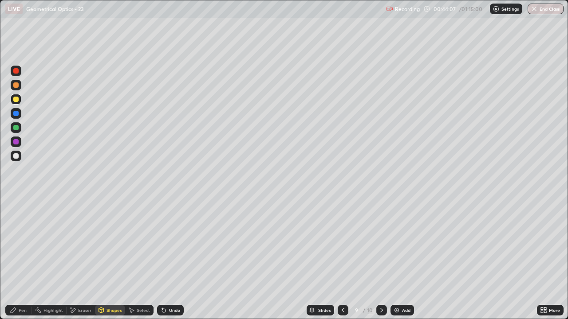
click at [16, 126] on div at bounding box center [15, 127] width 5 height 5
click at [13, 259] on div "Pen" at bounding box center [18, 310] width 27 height 11
click at [16, 159] on div at bounding box center [16, 156] width 11 height 11
click at [173, 259] on div "Undo" at bounding box center [174, 310] width 11 height 4
click at [171, 259] on div "Undo" at bounding box center [174, 310] width 11 height 4
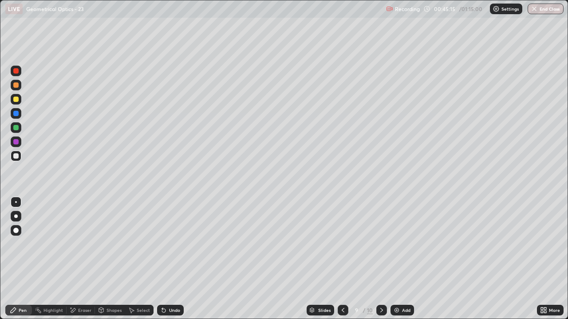
click at [12, 258] on div at bounding box center [16, 248] width 14 height 106
click at [112, 259] on div "Shapes" at bounding box center [110, 310] width 30 height 11
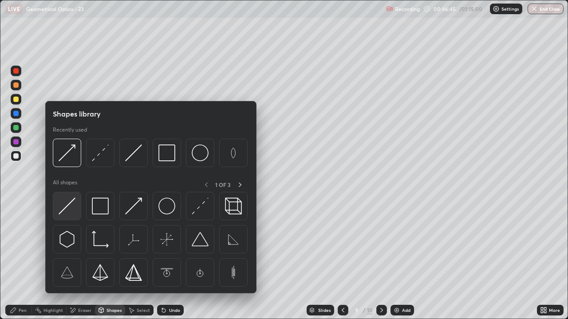
click at [68, 206] on img at bounding box center [67, 206] width 17 height 17
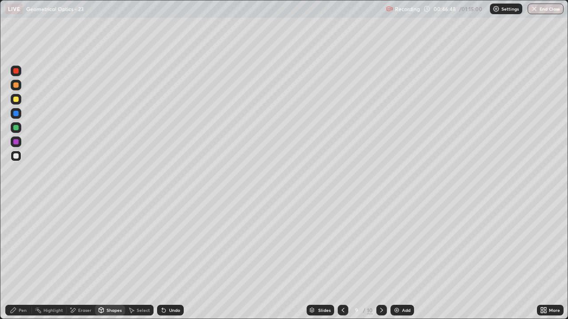
click at [19, 259] on div "Pen" at bounding box center [18, 310] width 27 height 11
click at [16, 99] on div at bounding box center [15, 99] width 5 height 5
click at [171, 259] on div "Undo" at bounding box center [170, 310] width 27 height 11
click at [167, 259] on div "Undo" at bounding box center [170, 310] width 27 height 11
click at [171, 259] on div "Undo" at bounding box center [174, 310] width 11 height 4
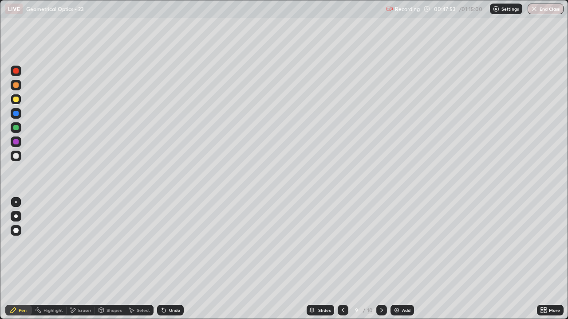
click at [167, 259] on div "Undo" at bounding box center [170, 310] width 27 height 11
click at [166, 259] on div "Undo" at bounding box center [170, 310] width 27 height 11
click at [167, 259] on div "Undo" at bounding box center [170, 310] width 27 height 11
click at [169, 259] on div "Undo" at bounding box center [174, 310] width 11 height 4
click at [75, 259] on icon at bounding box center [72, 311] width 7 height 8
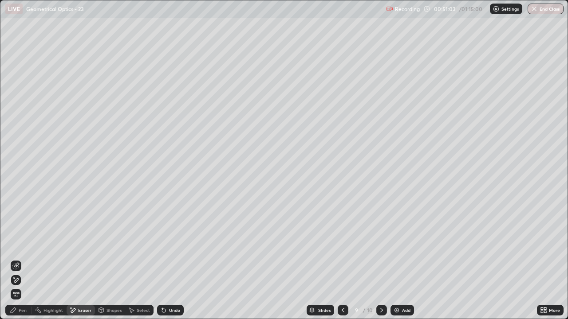
click at [403, 259] on div "Add" at bounding box center [406, 310] width 8 height 4
click at [113, 259] on div "Shapes" at bounding box center [110, 310] width 30 height 11
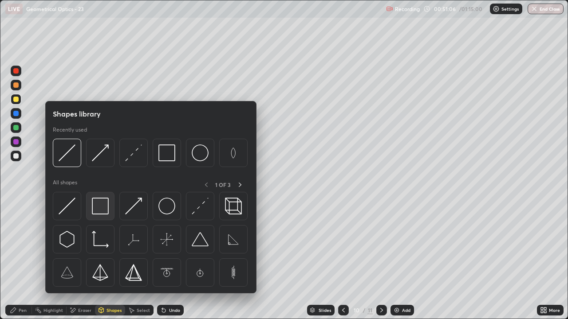
click at [105, 208] on img at bounding box center [100, 206] width 17 height 17
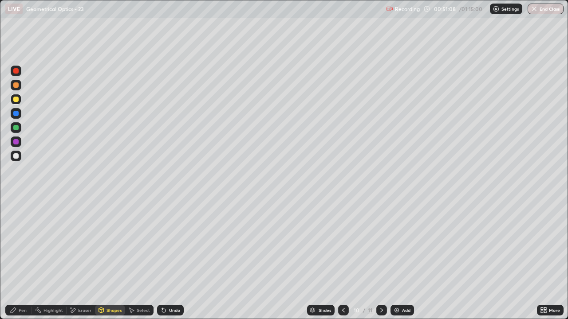
click at [106, 259] on div "Shapes" at bounding box center [110, 310] width 30 height 11
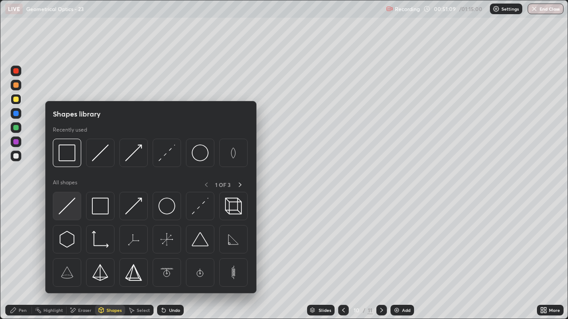
click at [64, 205] on img at bounding box center [67, 206] width 17 height 17
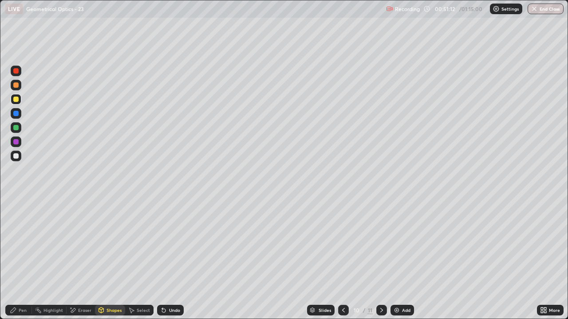
click at [106, 259] on div "Shapes" at bounding box center [110, 310] width 30 height 11
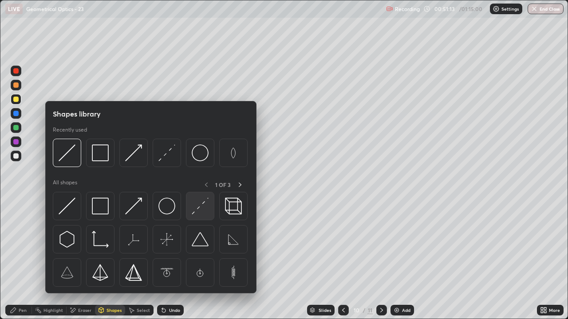
click at [197, 205] on img at bounding box center [200, 206] width 17 height 17
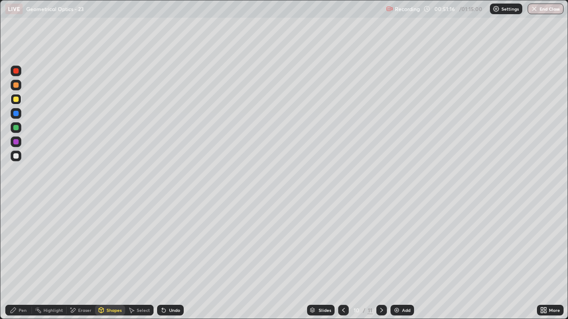
click at [14, 259] on icon at bounding box center [13, 310] width 5 height 5
click at [110, 259] on div "Shapes" at bounding box center [113, 310] width 15 height 4
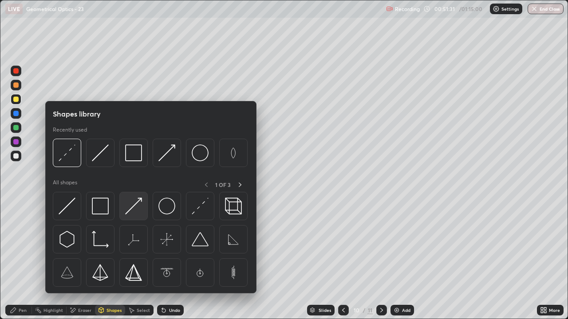
click at [133, 211] on img at bounding box center [133, 206] width 17 height 17
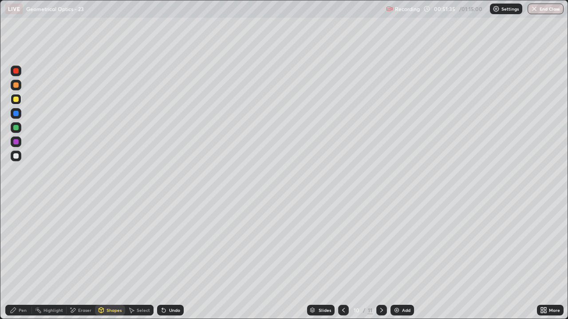
click at [14, 259] on div "Pen" at bounding box center [18, 310] width 27 height 11
click at [107, 259] on div "Shapes" at bounding box center [113, 310] width 15 height 4
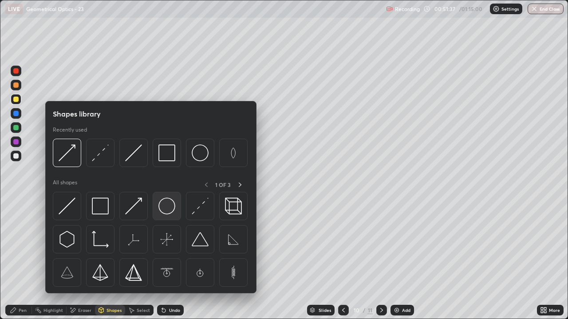
click at [165, 210] on img at bounding box center [166, 206] width 17 height 17
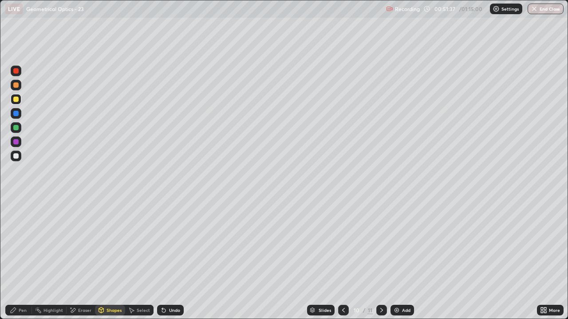
click at [101, 259] on icon at bounding box center [101, 311] width 0 height 3
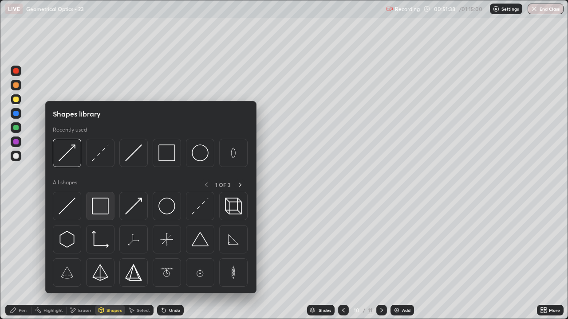
click at [97, 215] on div at bounding box center [100, 206] width 28 height 28
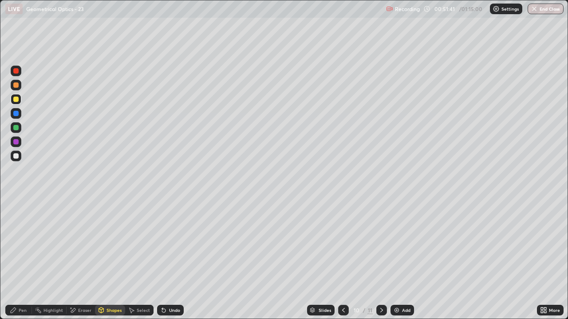
click at [15, 259] on icon at bounding box center [13, 310] width 7 height 7
click at [77, 259] on div "Eraser" at bounding box center [81, 310] width 28 height 11
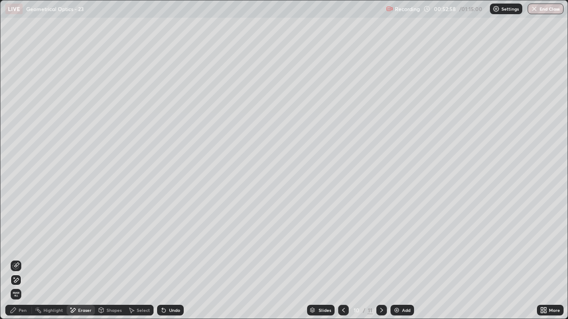
click at [19, 259] on div "Pen" at bounding box center [23, 310] width 8 height 4
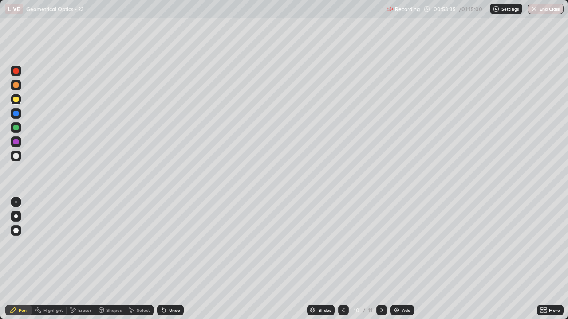
click at [15, 259] on icon at bounding box center [13, 310] width 5 height 5
click at [16, 141] on div at bounding box center [15, 141] width 5 height 5
click at [17, 259] on icon at bounding box center [13, 310] width 7 height 7
click at [87, 259] on div "Eraser" at bounding box center [81, 310] width 28 height 11
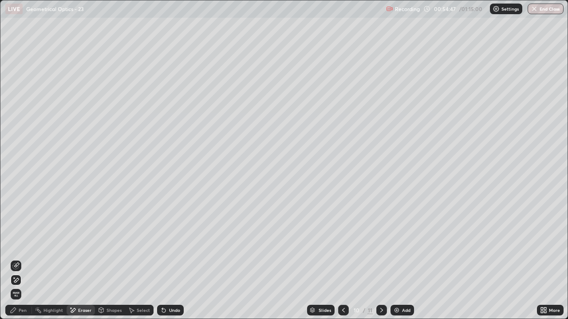
click at [17, 259] on div "Pen" at bounding box center [18, 310] width 27 height 11
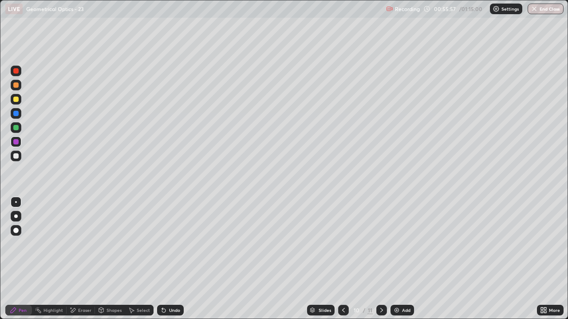
click at [396, 259] on img at bounding box center [396, 310] width 7 height 7
click at [110, 259] on div "Shapes" at bounding box center [110, 310] width 30 height 11
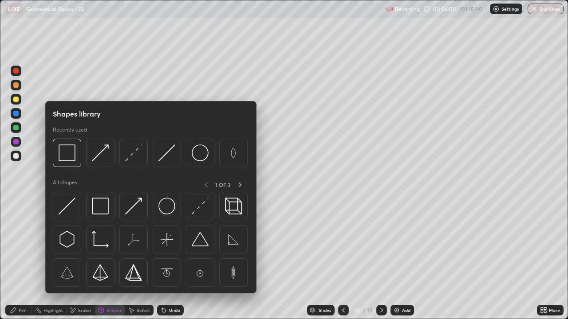
click at [106, 259] on div "Shapes" at bounding box center [110, 310] width 30 height 11
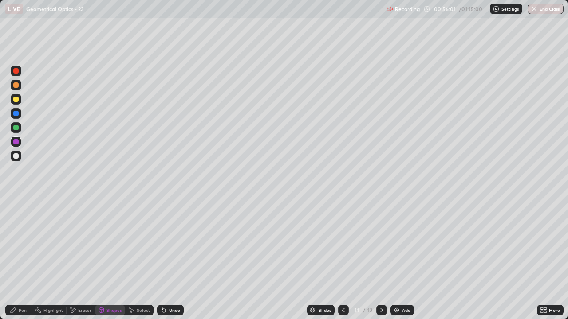
click at [107, 259] on div "Shapes" at bounding box center [113, 310] width 15 height 4
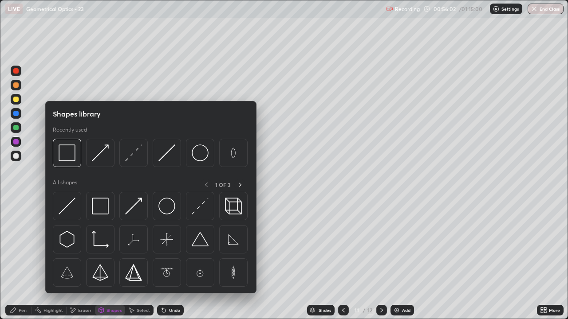
click at [114, 259] on div "Shapes" at bounding box center [113, 310] width 15 height 4
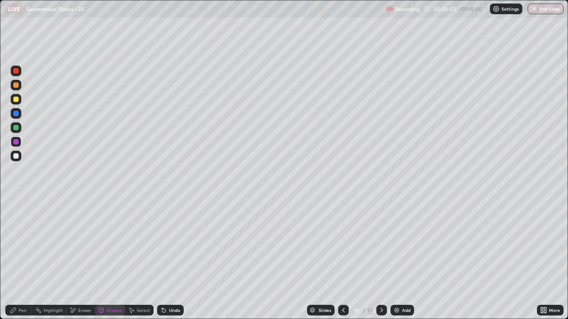
click at [114, 259] on div "Shapes" at bounding box center [113, 310] width 15 height 4
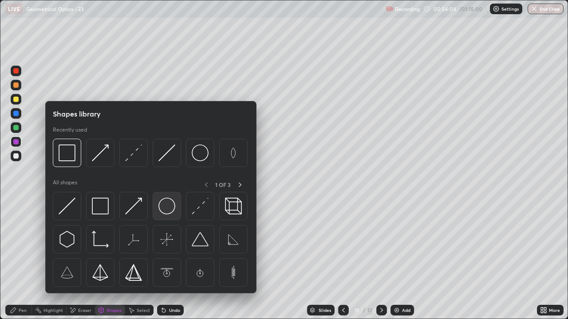
click at [172, 207] on img at bounding box center [166, 206] width 17 height 17
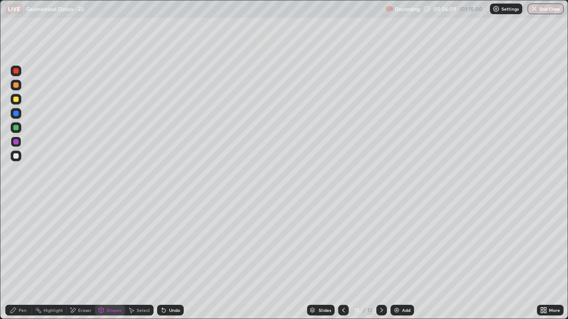
click at [109, 259] on div "Shapes" at bounding box center [113, 310] width 15 height 4
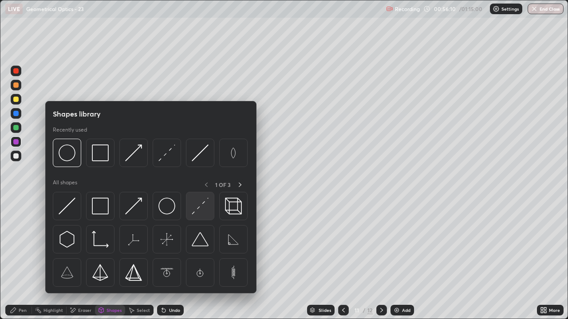
click at [201, 208] on img at bounding box center [200, 206] width 17 height 17
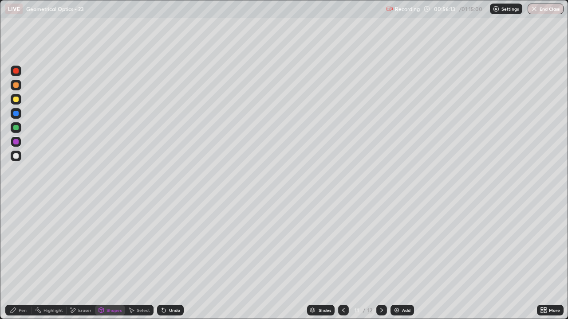
click at [110, 259] on div "Shapes" at bounding box center [113, 310] width 15 height 4
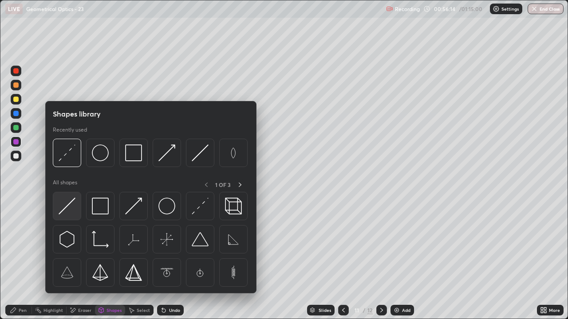
click at [70, 206] on img at bounding box center [67, 206] width 17 height 17
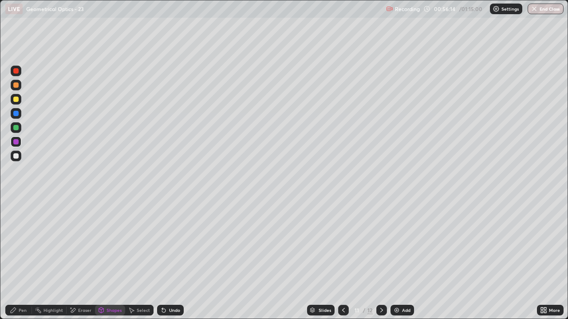
click at [16, 128] on div at bounding box center [15, 127] width 5 height 5
click at [107, 259] on div "Shapes" at bounding box center [113, 310] width 15 height 4
click at [12, 259] on div "Pen" at bounding box center [18, 310] width 27 height 11
click at [111, 259] on div "Shapes" at bounding box center [113, 310] width 15 height 4
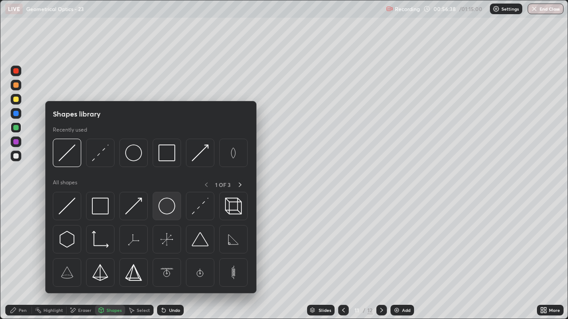
click at [165, 208] on img at bounding box center [166, 206] width 17 height 17
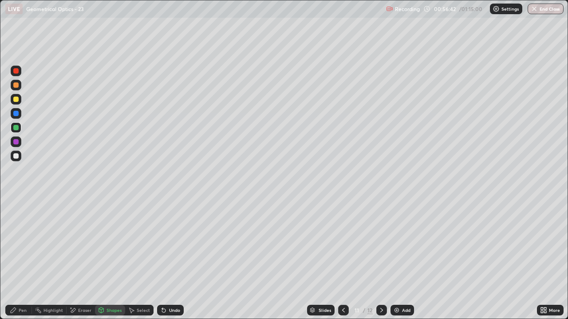
click at [104, 259] on div "Shapes" at bounding box center [110, 310] width 30 height 11
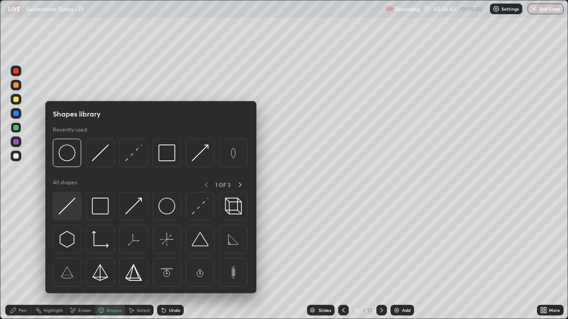
click at [69, 203] on img at bounding box center [67, 206] width 17 height 17
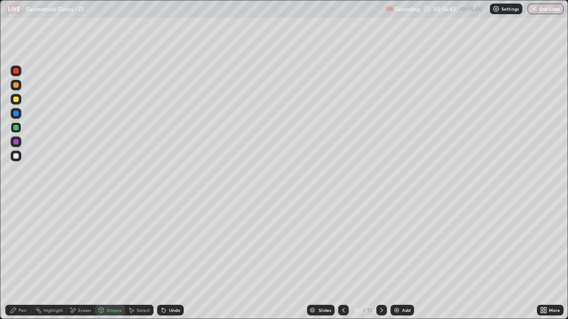
click at [15, 142] on div at bounding box center [15, 141] width 5 height 5
click at [17, 259] on div "Pen" at bounding box center [18, 310] width 27 height 11
click at [108, 259] on div "Shapes" at bounding box center [110, 310] width 30 height 11
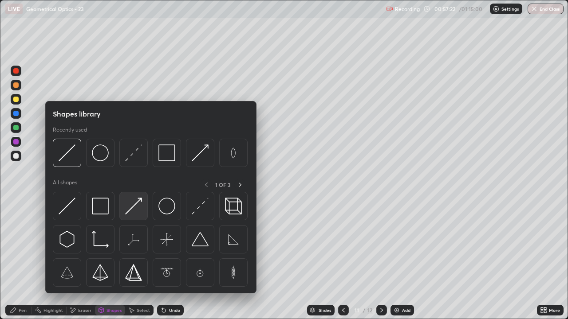
click at [137, 207] on img at bounding box center [133, 206] width 17 height 17
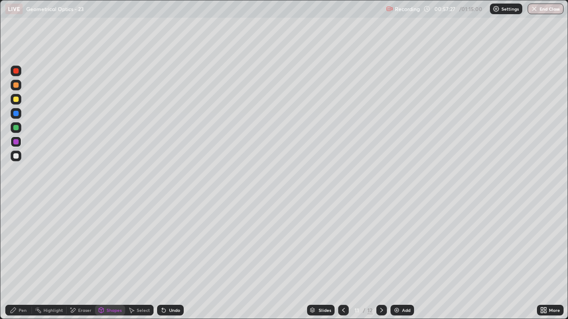
click at [15, 259] on icon at bounding box center [13, 310] width 7 height 7
click at [110, 259] on div "Shapes" at bounding box center [110, 310] width 30 height 11
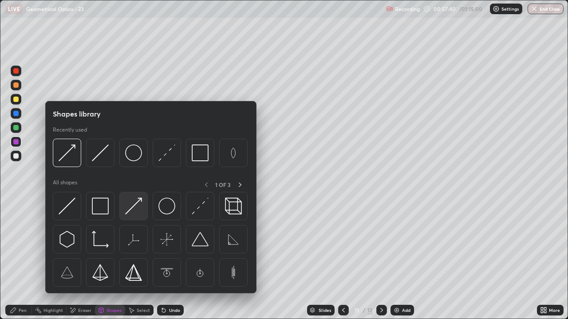
click at [130, 209] on img at bounding box center [133, 206] width 17 height 17
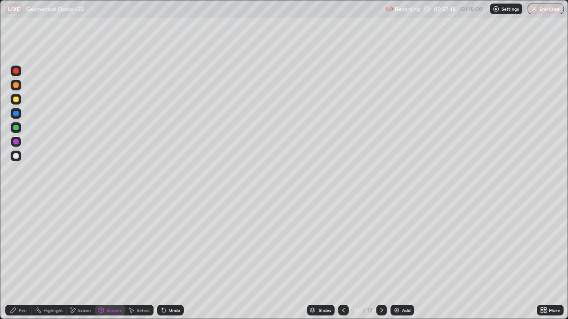
click at [171, 259] on div "Undo" at bounding box center [174, 310] width 11 height 4
click at [18, 259] on div "Pen" at bounding box center [18, 310] width 27 height 11
click at [82, 259] on div "Eraser" at bounding box center [84, 310] width 13 height 4
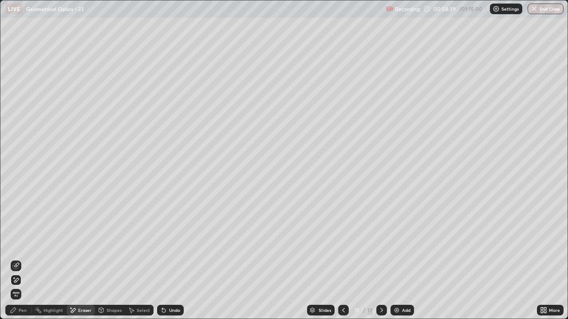
click at [110, 259] on div "Shapes" at bounding box center [113, 310] width 15 height 4
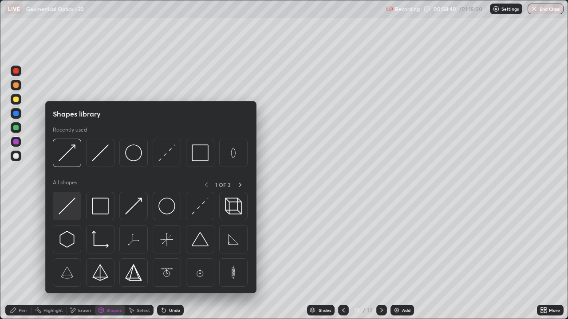
click at [66, 200] on img at bounding box center [67, 206] width 17 height 17
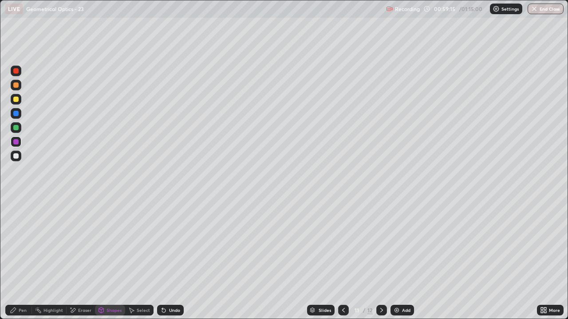
click at [107, 259] on div "Shapes" at bounding box center [113, 310] width 15 height 4
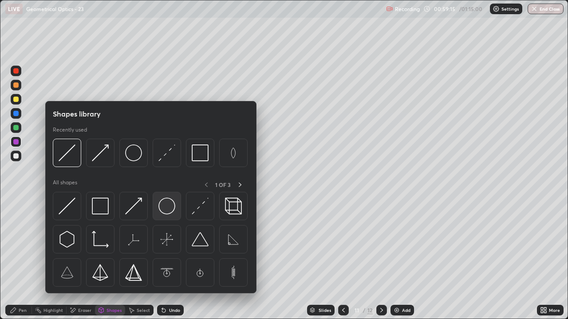
click at [165, 207] on img at bounding box center [166, 206] width 17 height 17
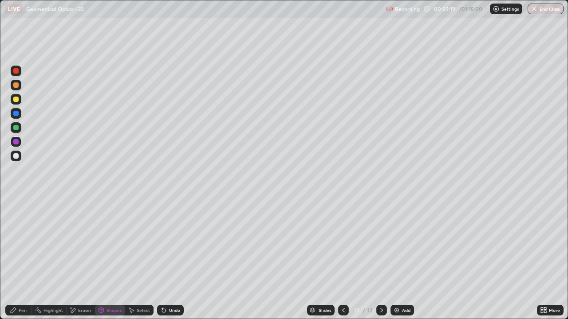
click at [107, 259] on div "Shapes" at bounding box center [110, 310] width 30 height 11
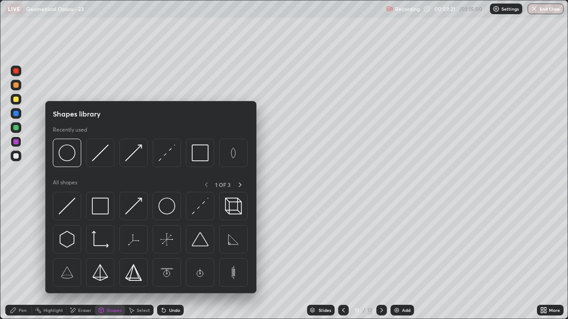
click at [13, 128] on div at bounding box center [15, 127] width 5 height 5
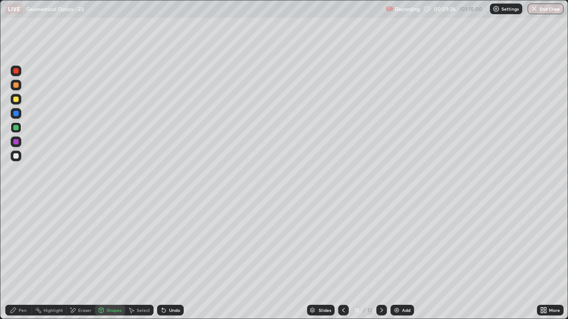
click at [174, 259] on div "Undo" at bounding box center [174, 310] width 11 height 4
click at [20, 259] on div "Pen" at bounding box center [23, 310] width 8 height 4
click at [136, 259] on div "Select" at bounding box center [139, 310] width 28 height 11
click at [110, 259] on div "Shapes" at bounding box center [113, 310] width 15 height 4
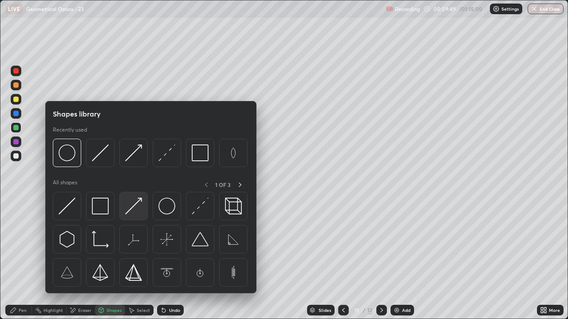
click at [137, 205] on img at bounding box center [133, 206] width 17 height 17
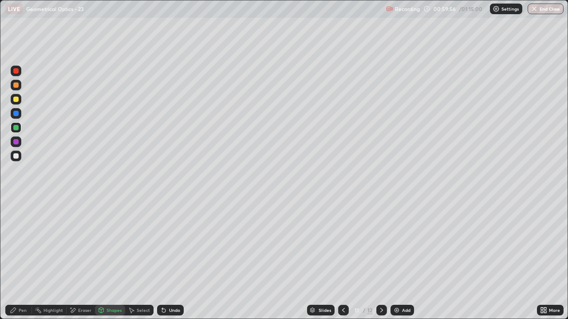
click at [19, 259] on div "Pen" at bounding box center [18, 310] width 27 height 11
click at [14, 154] on div at bounding box center [15, 155] width 5 height 5
click at [411, 259] on div "Add" at bounding box center [402, 310] width 24 height 11
click at [16, 126] on div at bounding box center [15, 127] width 5 height 5
click at [15, 259] on div "Pen" at bounding box center [18, 310] width 27 height 11
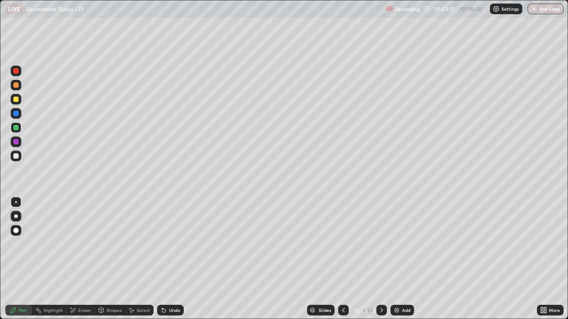
click at [18, 157] on div at bounding box center [15, 155] width 5 height 5
click at [111, 259] on div "Shapes" at bounding box center [113, 310] width 15 height 4
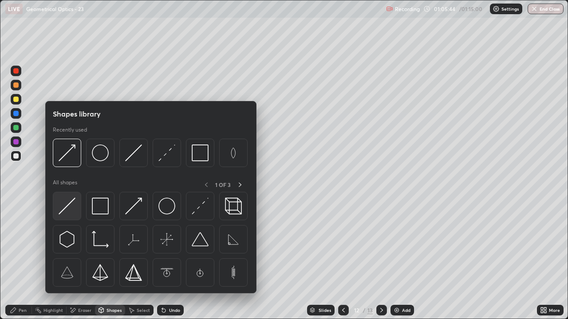
click at [66, 210] on img at bounding box center [67, 206] width 17 height 17
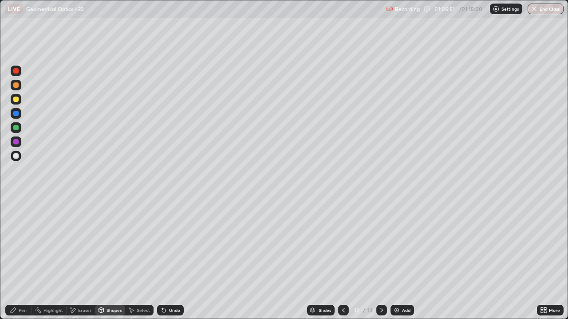
click at [16, 259] on icon at bounding box center [13, 310] width 7 height 7
click at [543, 11] on button "End Class" at bounding box center [545, 9] width 36 height 11
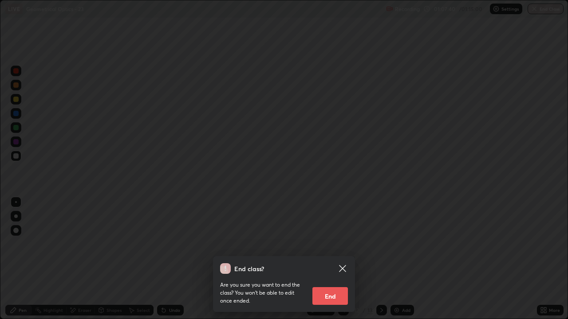
click at [327, 259] on button "End" at bounding box center [329, 296] width 35 height 18
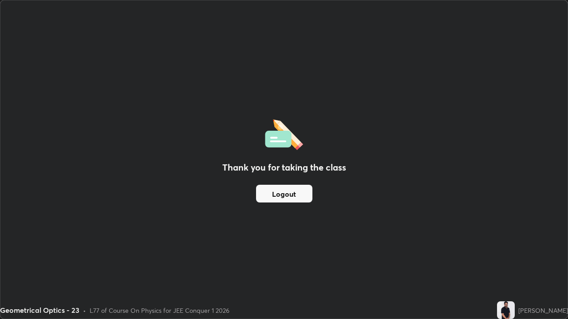
click at [279, 190] on button "Logout" at bounding box center [284, 194] width 56 height 18
